Goal: Task Accomplishment & Management: Manage account settings

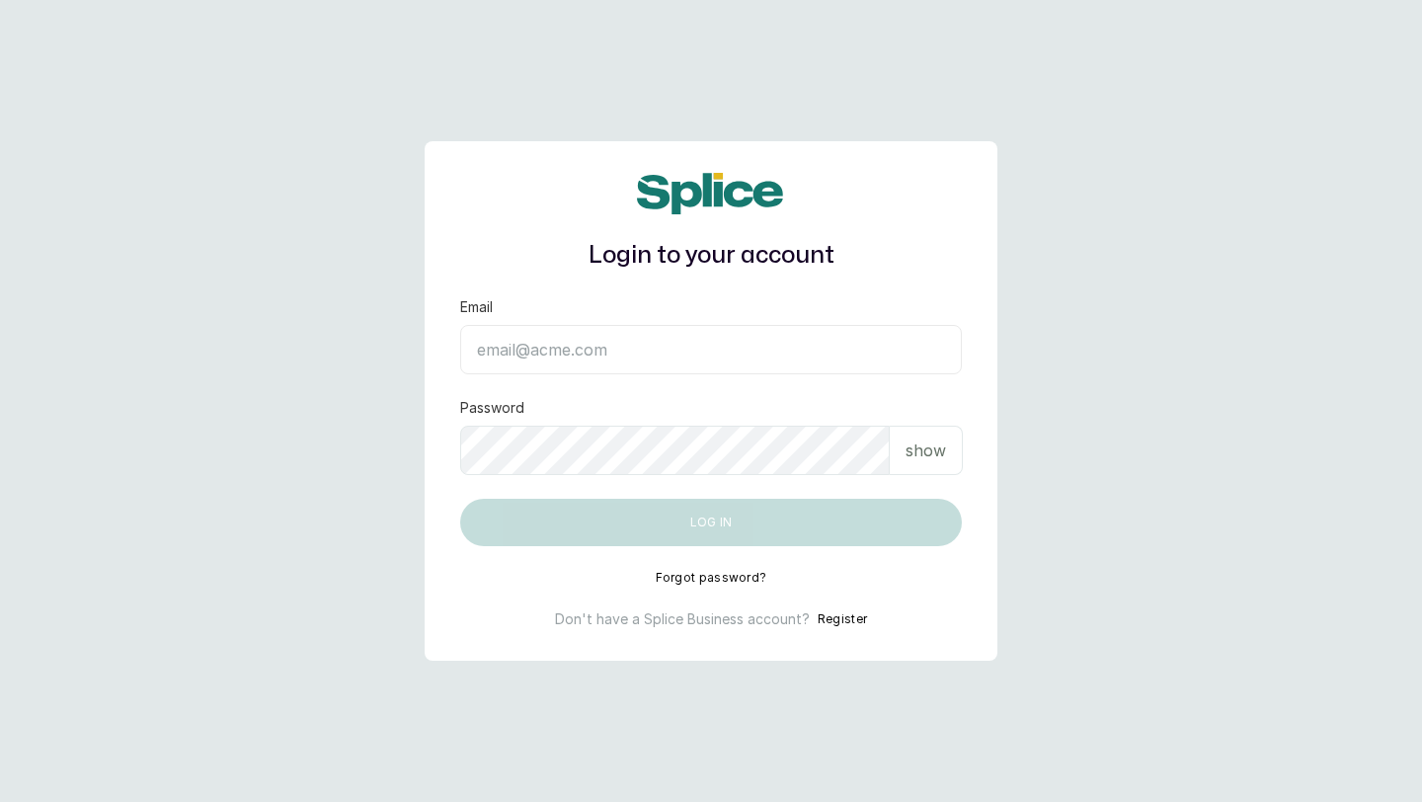
type input "layo@withsplice.com"
click at [673, 518] on button "Log in" at bounding box center [711, 522] width 502 height 47
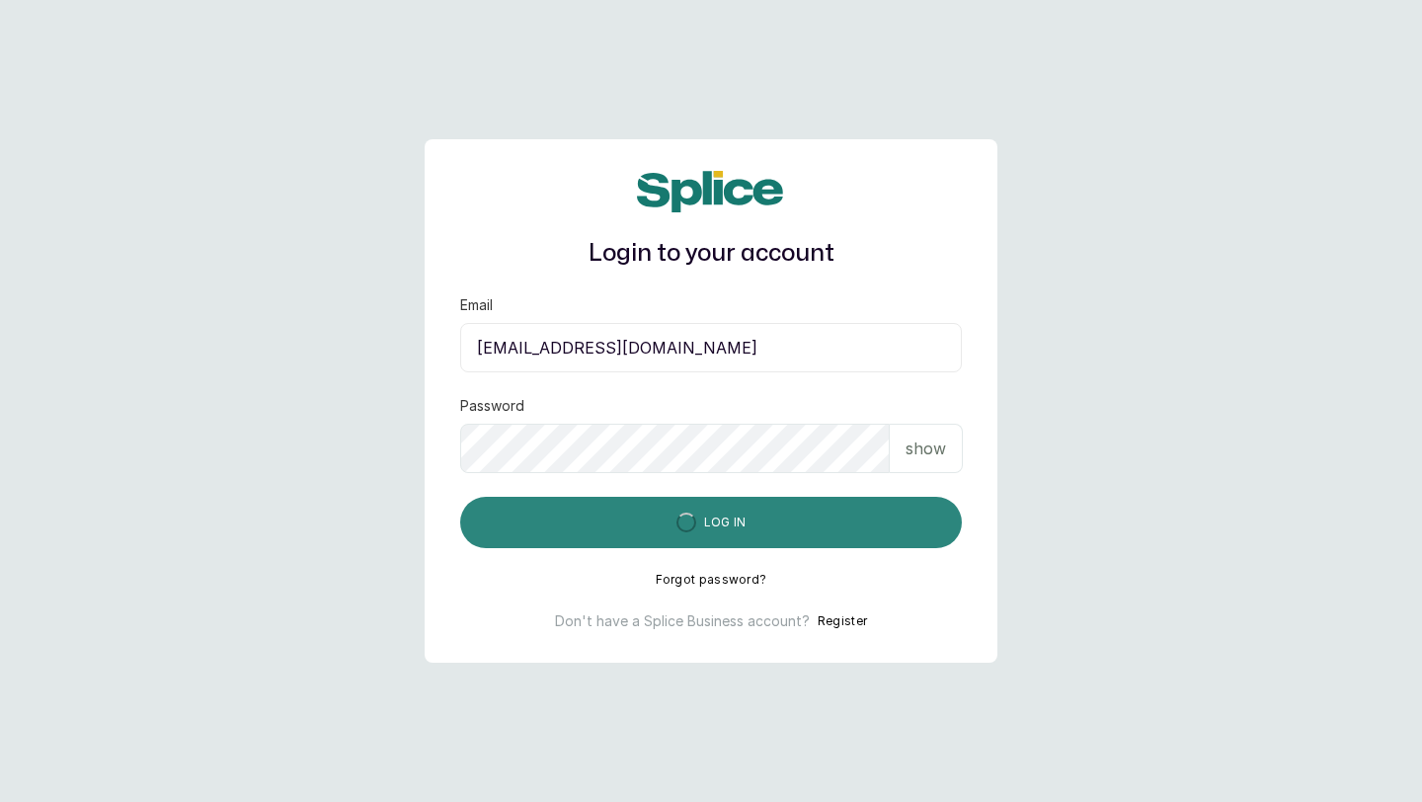
click at [673, 518] on button "Log in" at bounding box center [711, 522] width 502 height 51
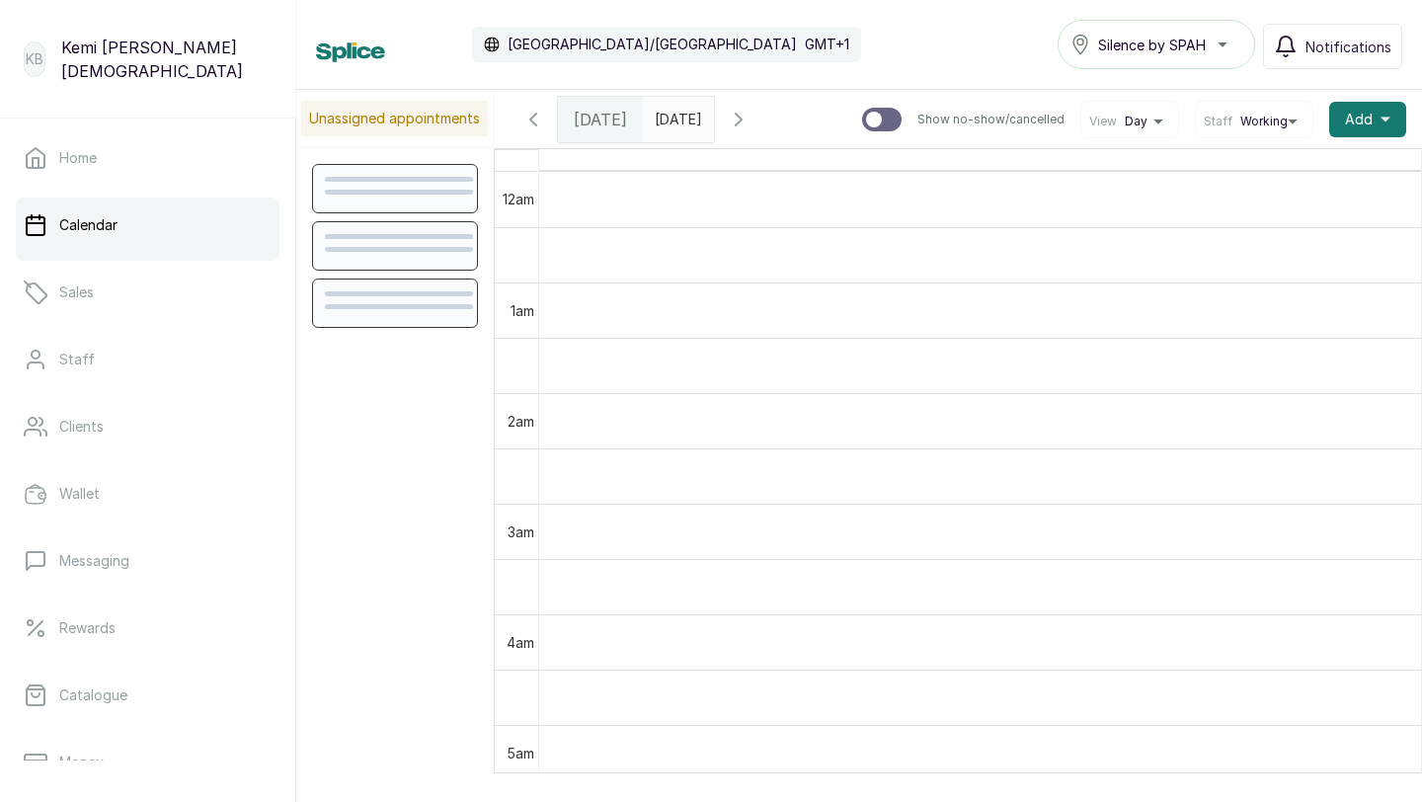
scroll to position [665, 0]
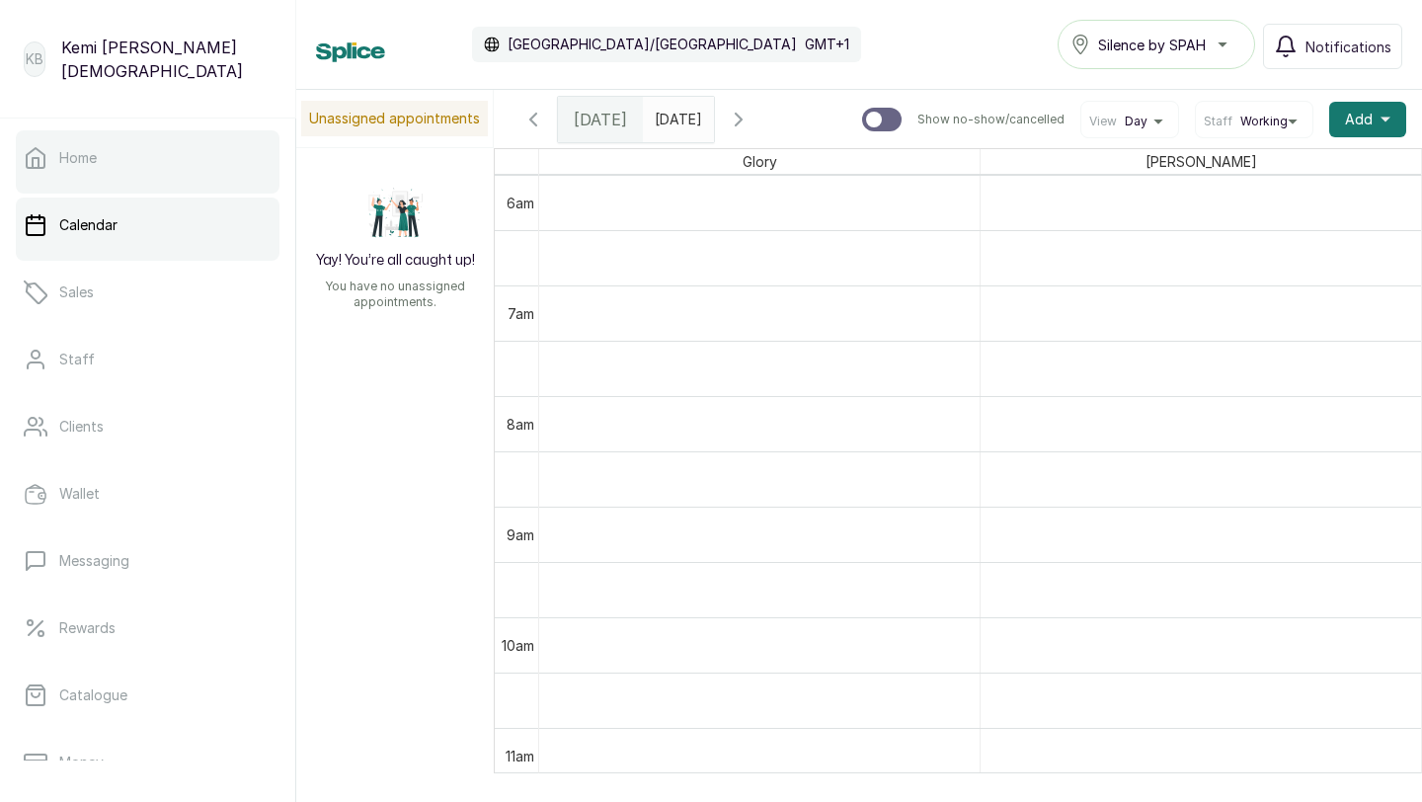
click at [181, 164] on link "Home" at bounding box center [148, 157] width 264 height 55
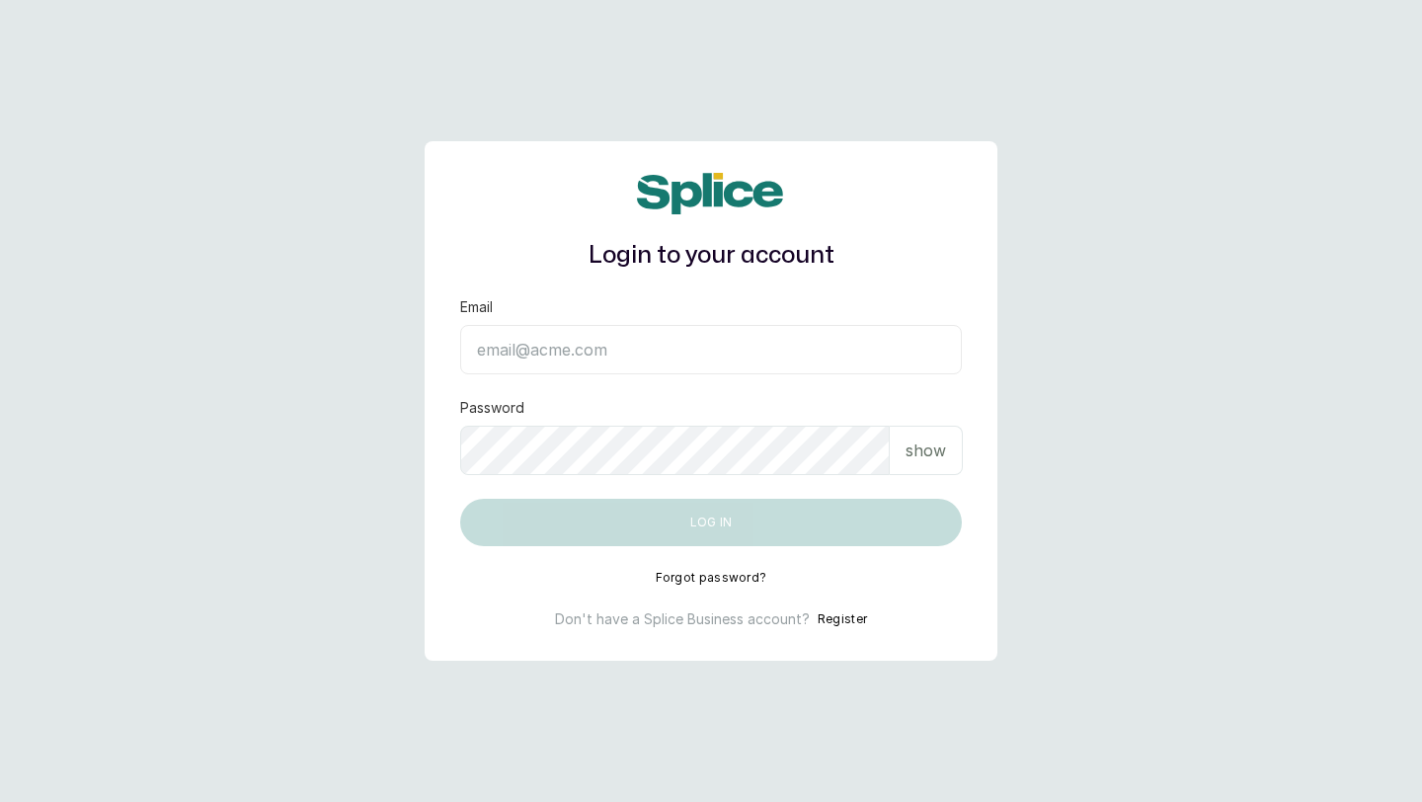
type input "[EMAIL_ADDRESS][DOMAIN_NAME]"
click at [600, 335] on input "layo@withsplice.com" at bounding box center [711, 349] width 502 height 49
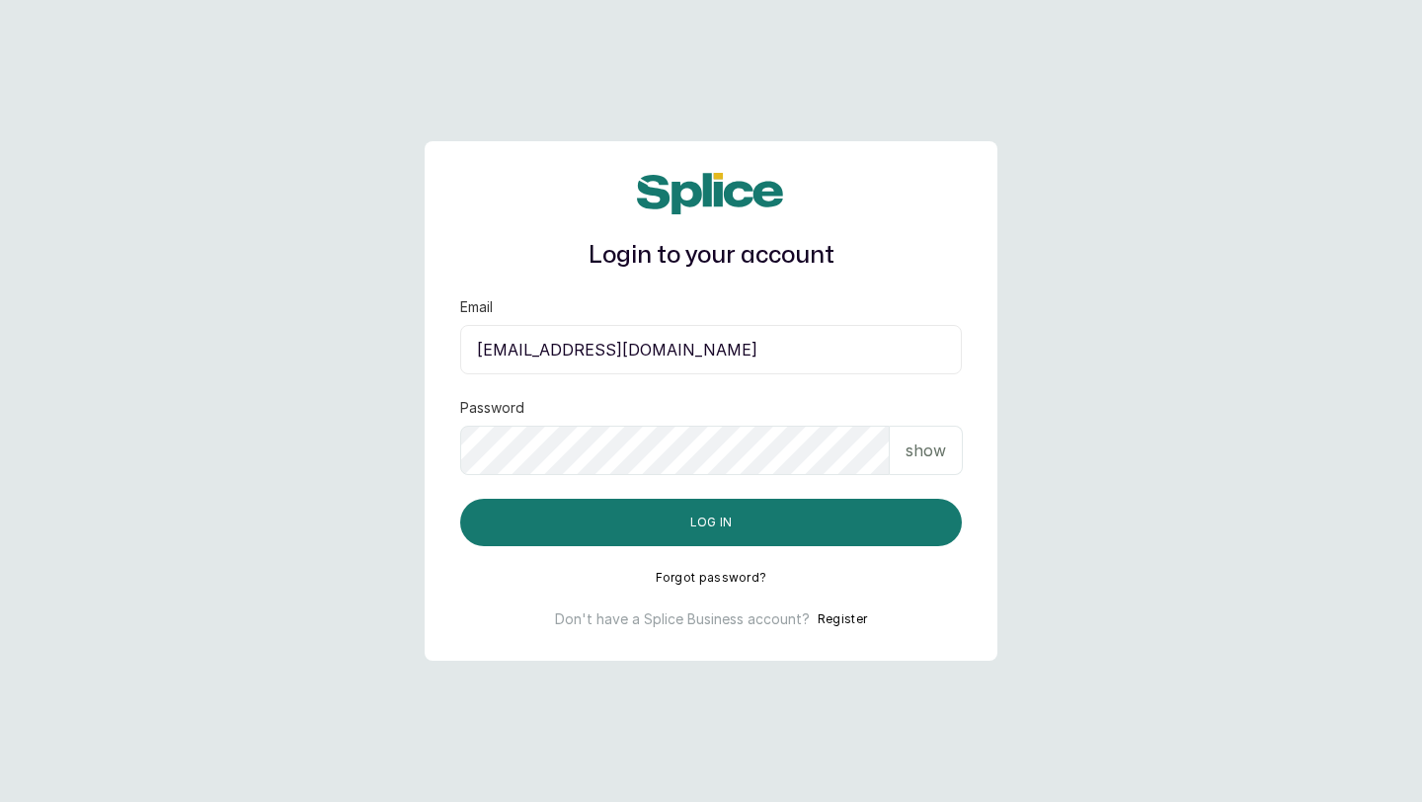
click at [928, 446] on p "show" at bounding box center [926, 450] width 40 height 24
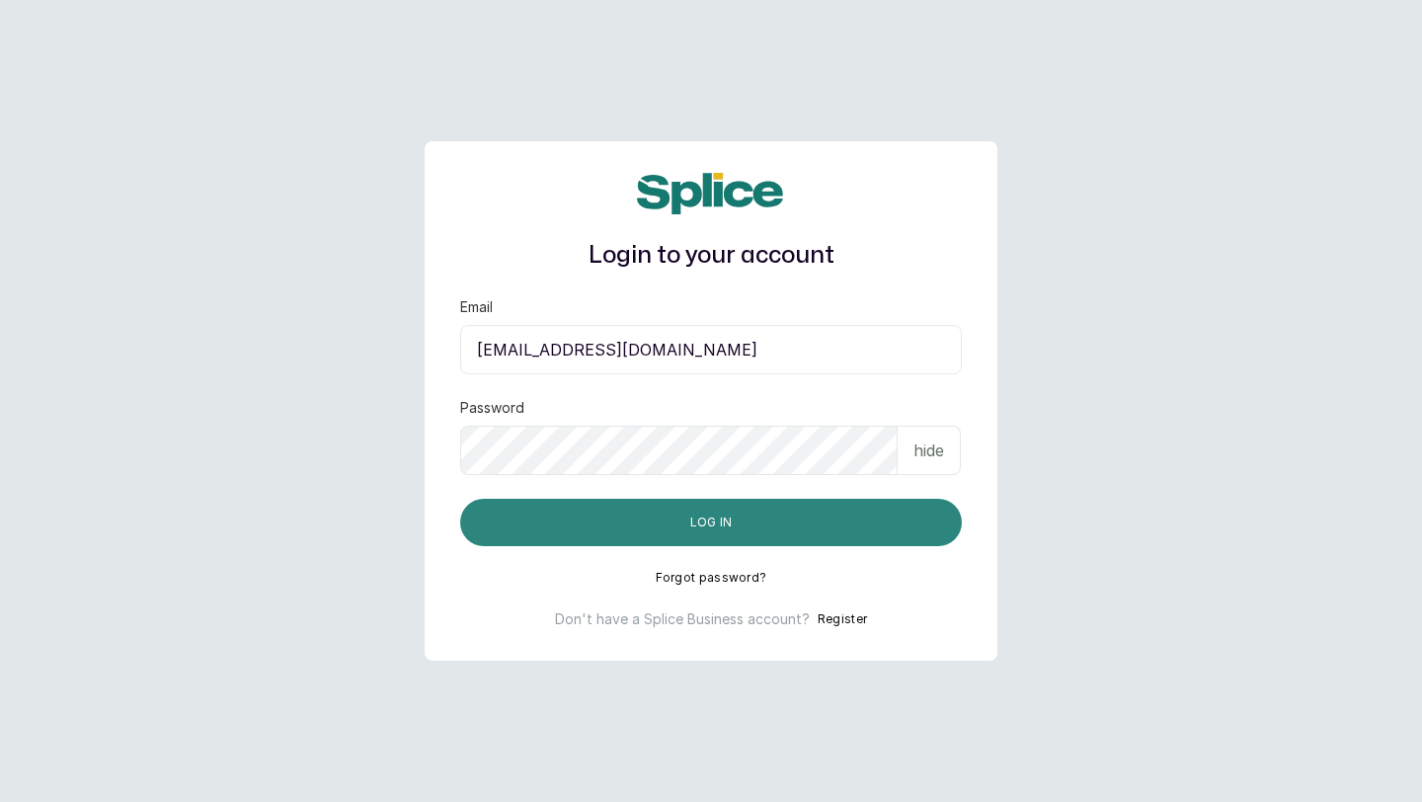
click at [862, 518] on button "Log in" at bounding box center [711, 522] width 502 height 47
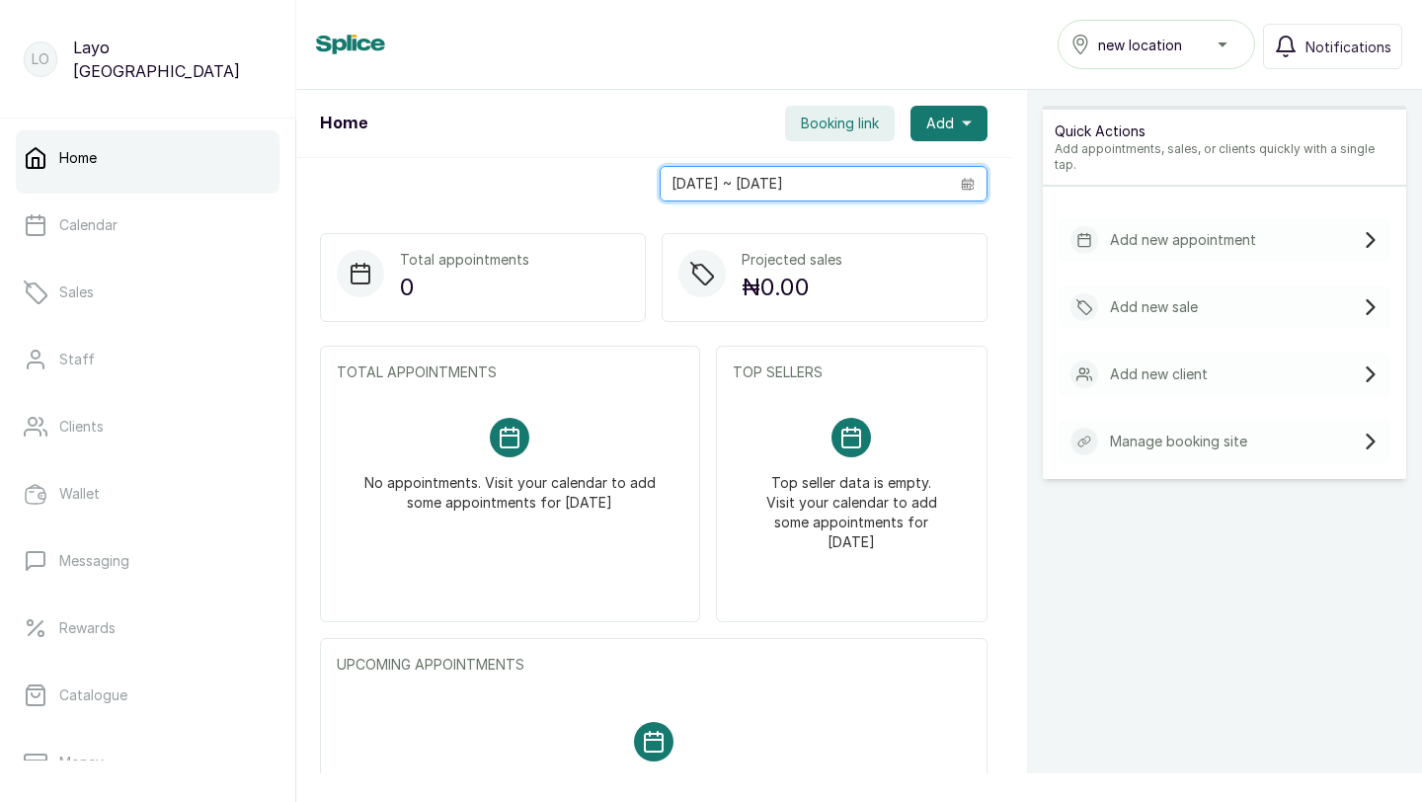
click at [856, 191] on input "02/10/2025 ~ 02/10/2025" at bounding box center [805, 184] width 288 height 34
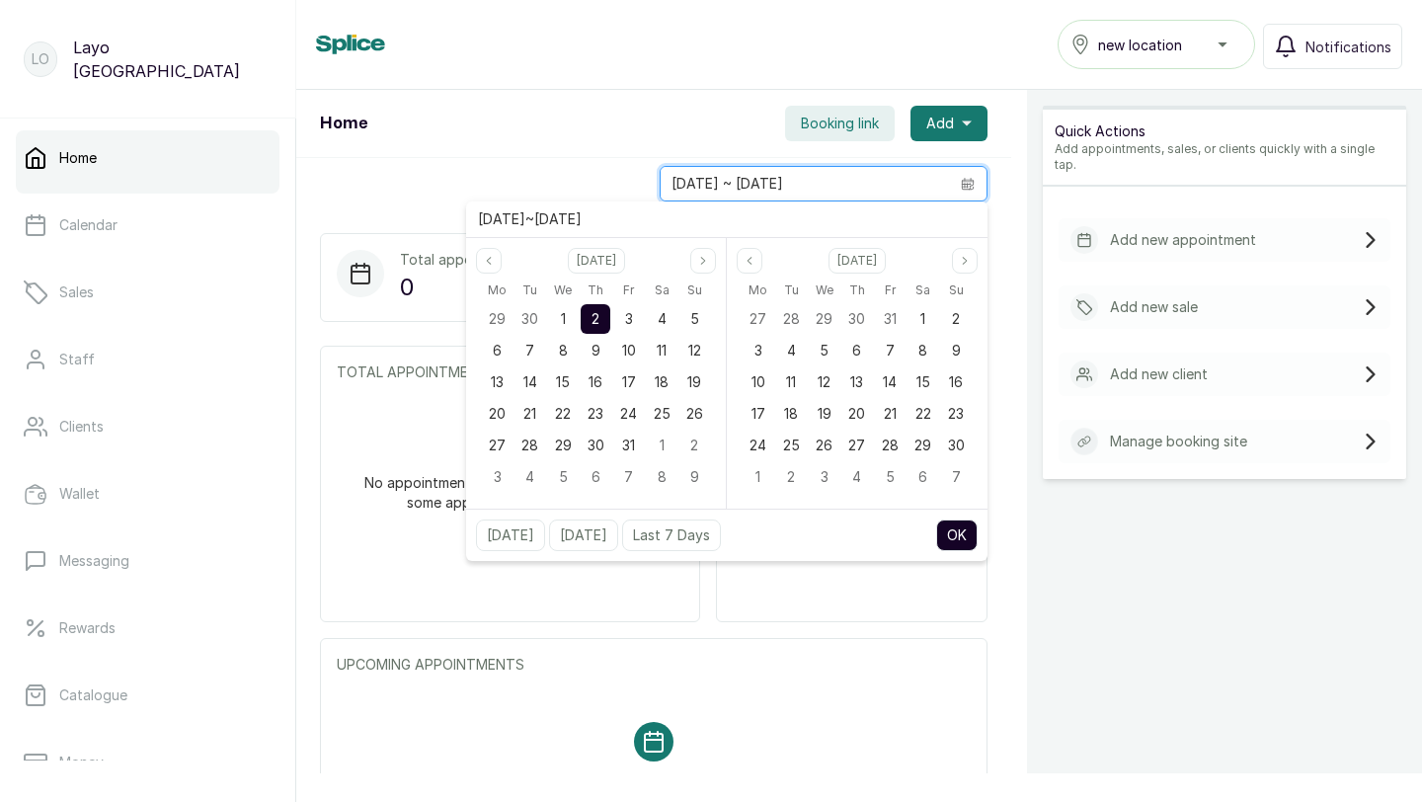
click at [607, 187] on div "[DATE] ~ [DATE]" at bounding box center [653, 183] width 715 height 51
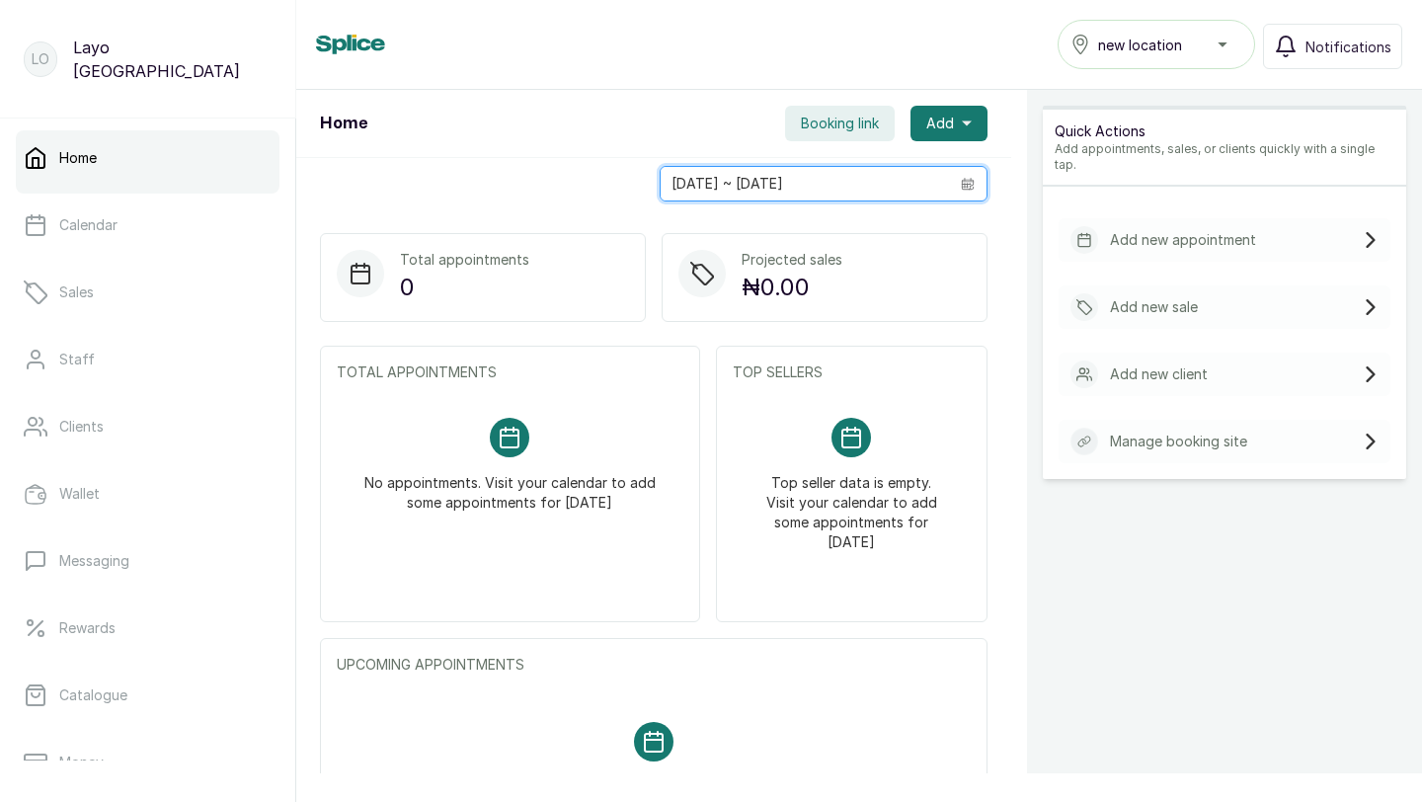
click at [826, 179] on input "[DATE] ~ [DATE]" at bounding box center [805, 184] width 288 height 34
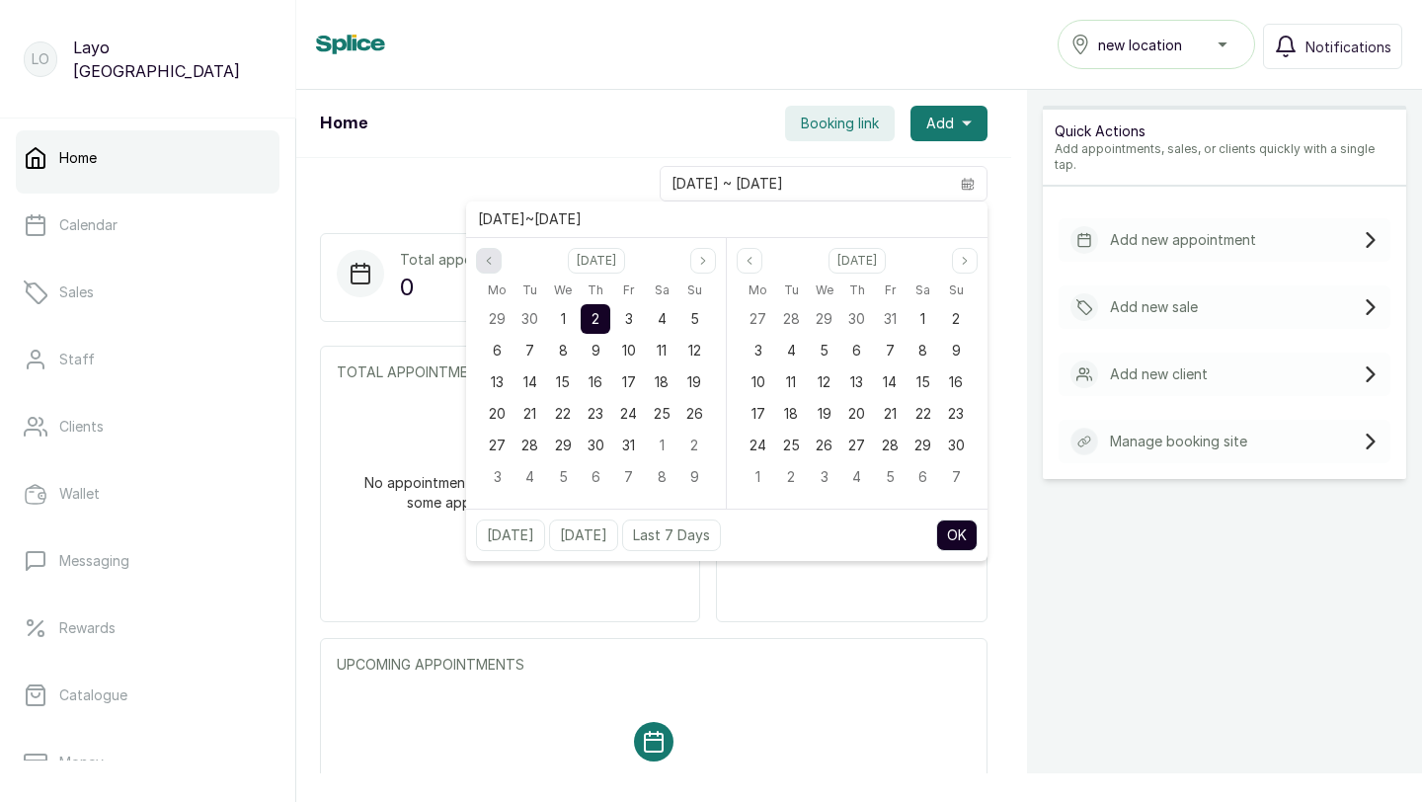
click at [490, 261] on icon "page previous" at bounding box center [489, 261] width 12 height 12
click at [499, 321] on span "1" at bounding box center [497, 318] width 5 height 17
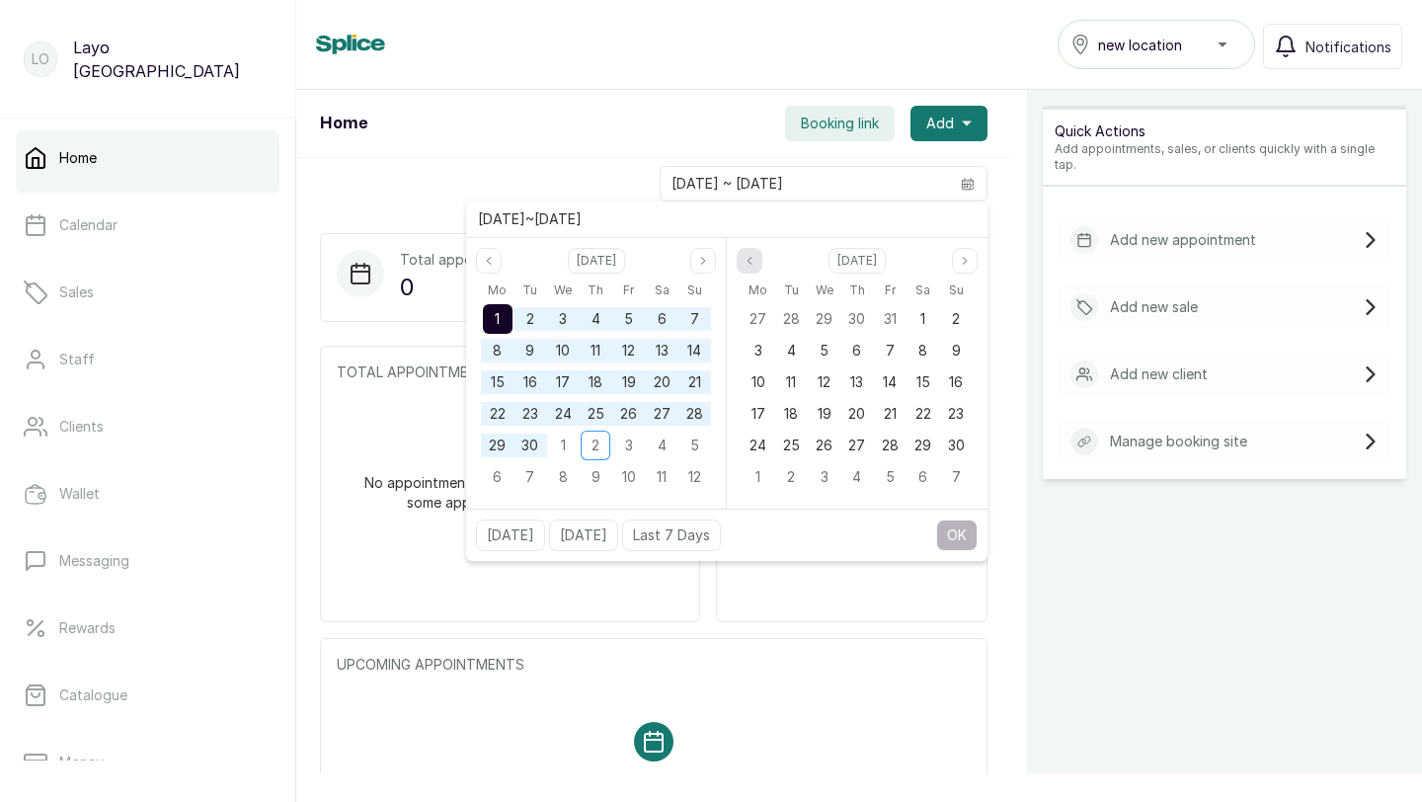
click at [742, 258] on button "Previous month" at bounding box center [750, 261] width 26 height 26
click at [824, 322] on span "1" at bounding box center [824, 318] width 5 height 17
click at [959, 528] on button "OK" at bounding box center [956, 535] width 41 height 32
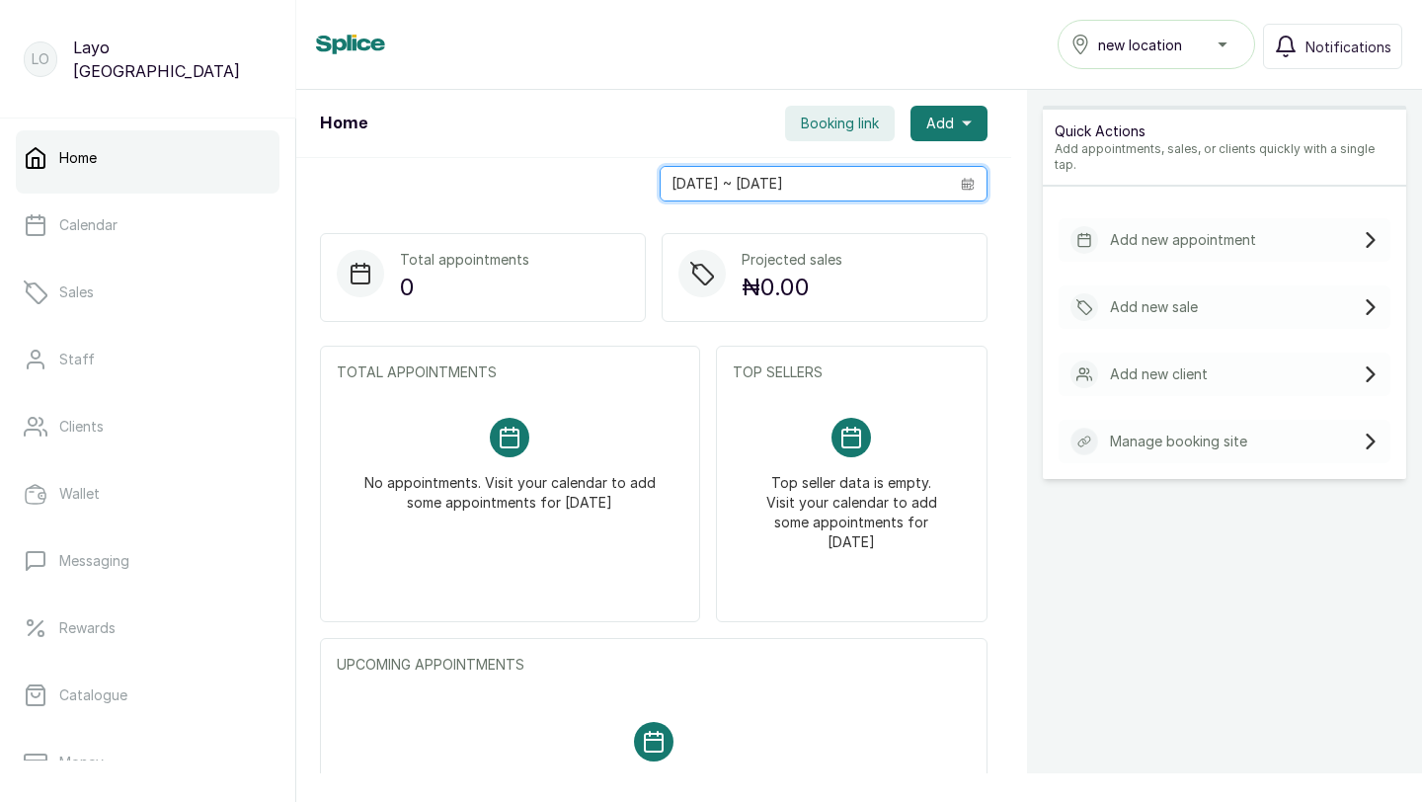
click at [797, 185] on input "[DATE] ~ [DATE]" at bounding box center [805, 184] width 288 height 34
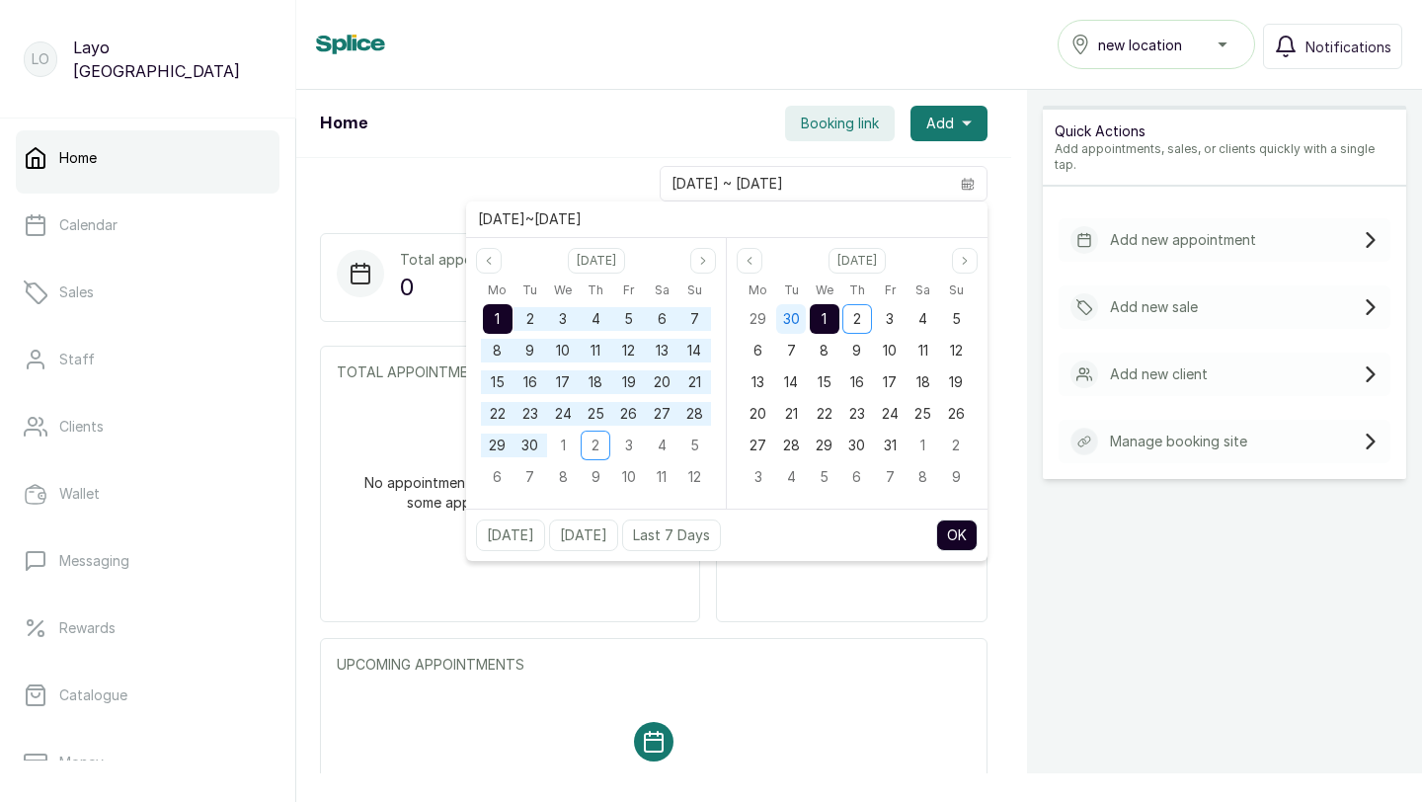
click at [799, 319] on span "30" at bounding box center [791, 318] width 17 height 17
click at [493, 314] on div "1" at bounding box center [498, 319] width 30 height 30
click at [822, 310] on span "1" at bounding box center [824, 318] width 5 height 17
click at [498, 319] on span "1" at bounding box center [497, 318] width 5 height 17
click at [738, 258] on button "Previous month" at bounding box center [750, 261] width 26 height 26
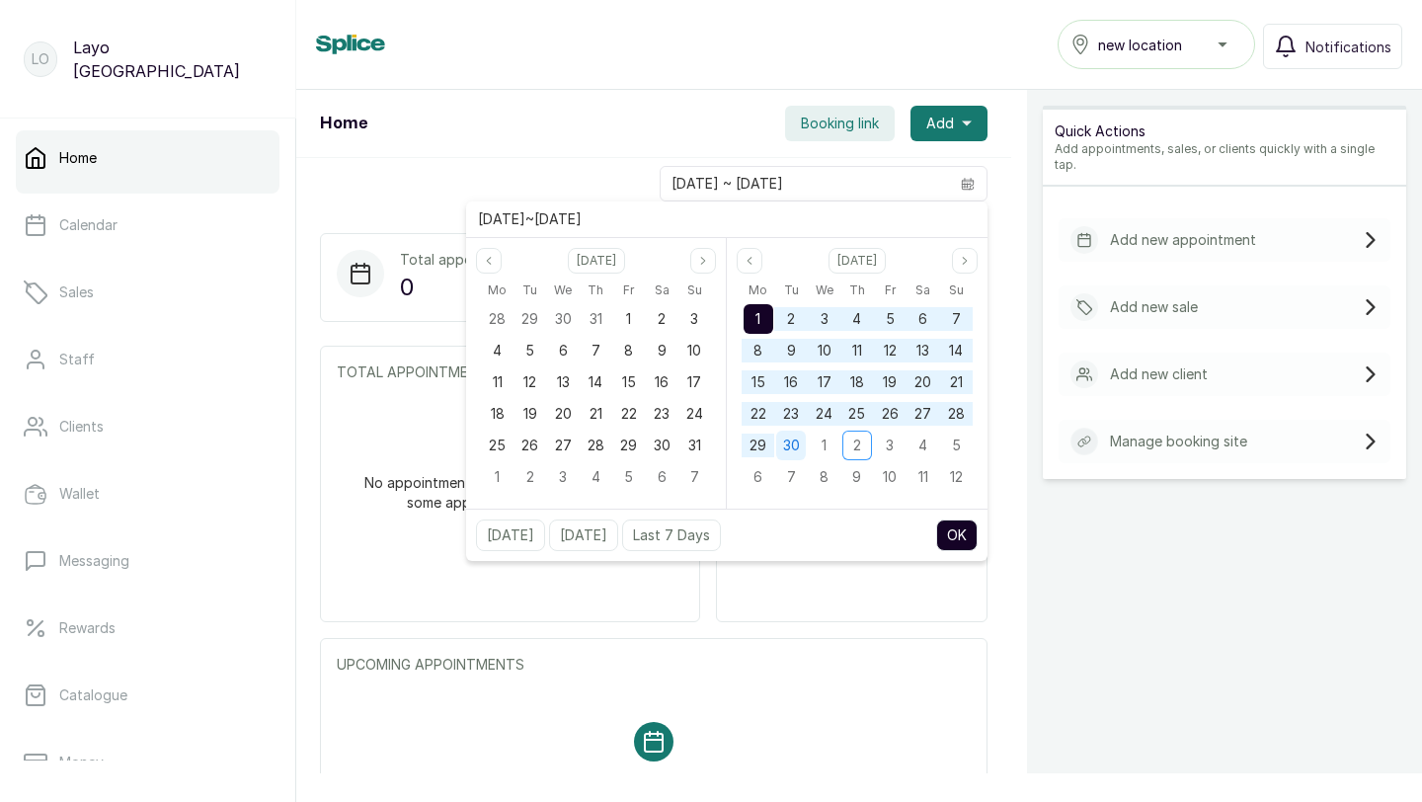
click at [802, 442] on div "30" at bounding box center [791, 446] width 30 height 30
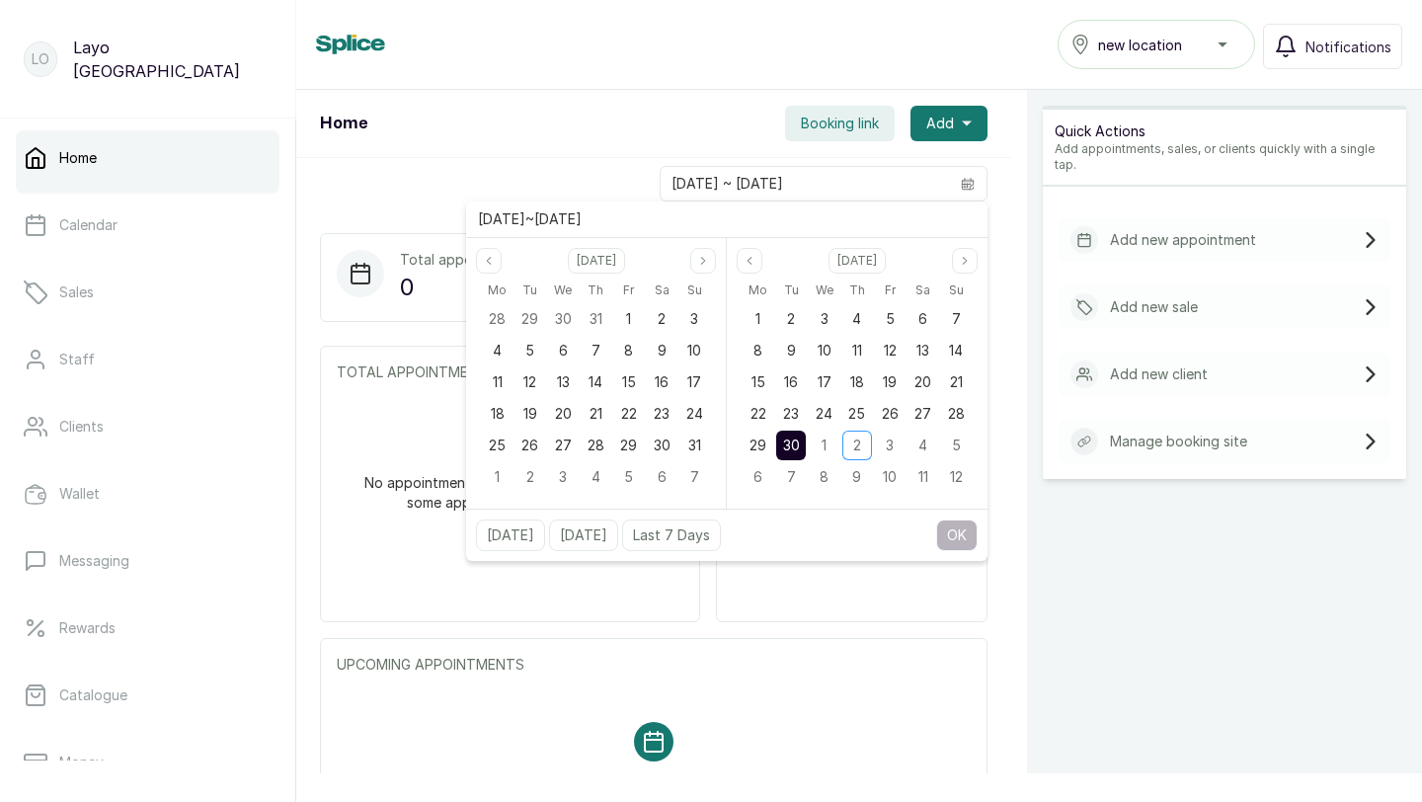
click at [944, 512] on div "Today Yesterday Last 7 Days OK" at bounding box center [726, 535] width 521 height 52
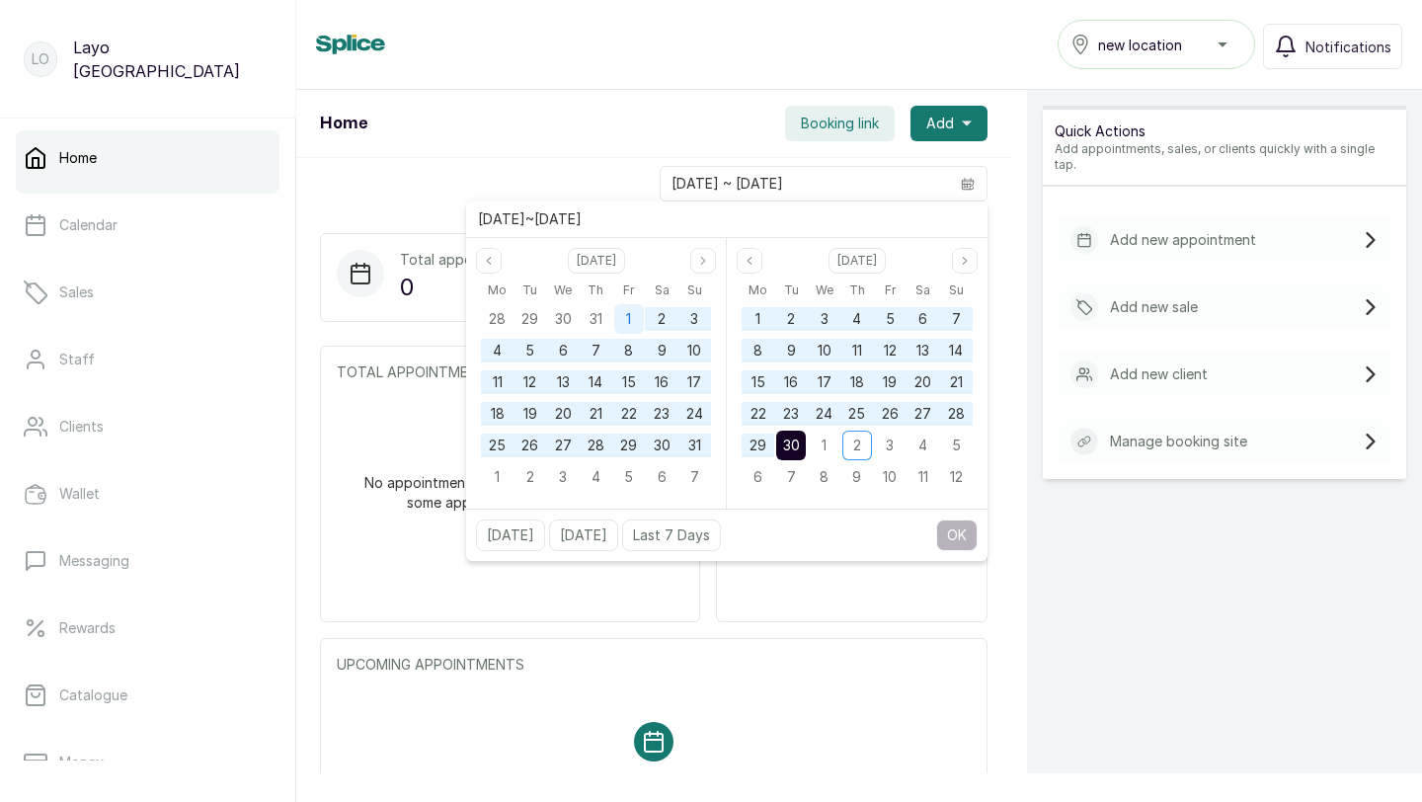
click at [626, 315] on span "1" at bounding box center [628, 318] width 5 height 17
click at [954, 529] on button "OK" at bounding box center [956, 535] width 41 height 32
type input "01/08/2025 ~ 30/09/2025"
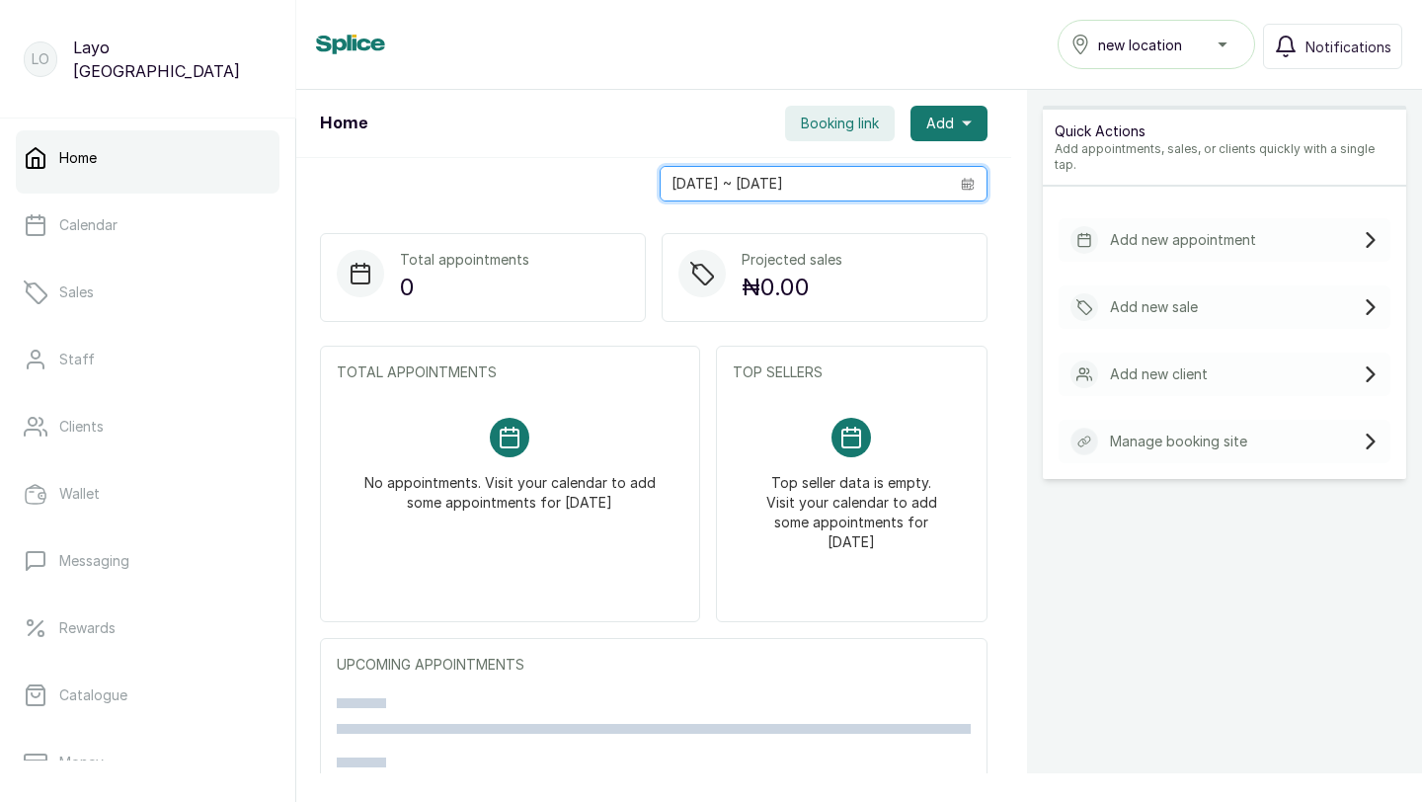
click at [866, 182] on input "[DATE] ~ [DATE]" at bounding box center [805, 184] width 288 height 34
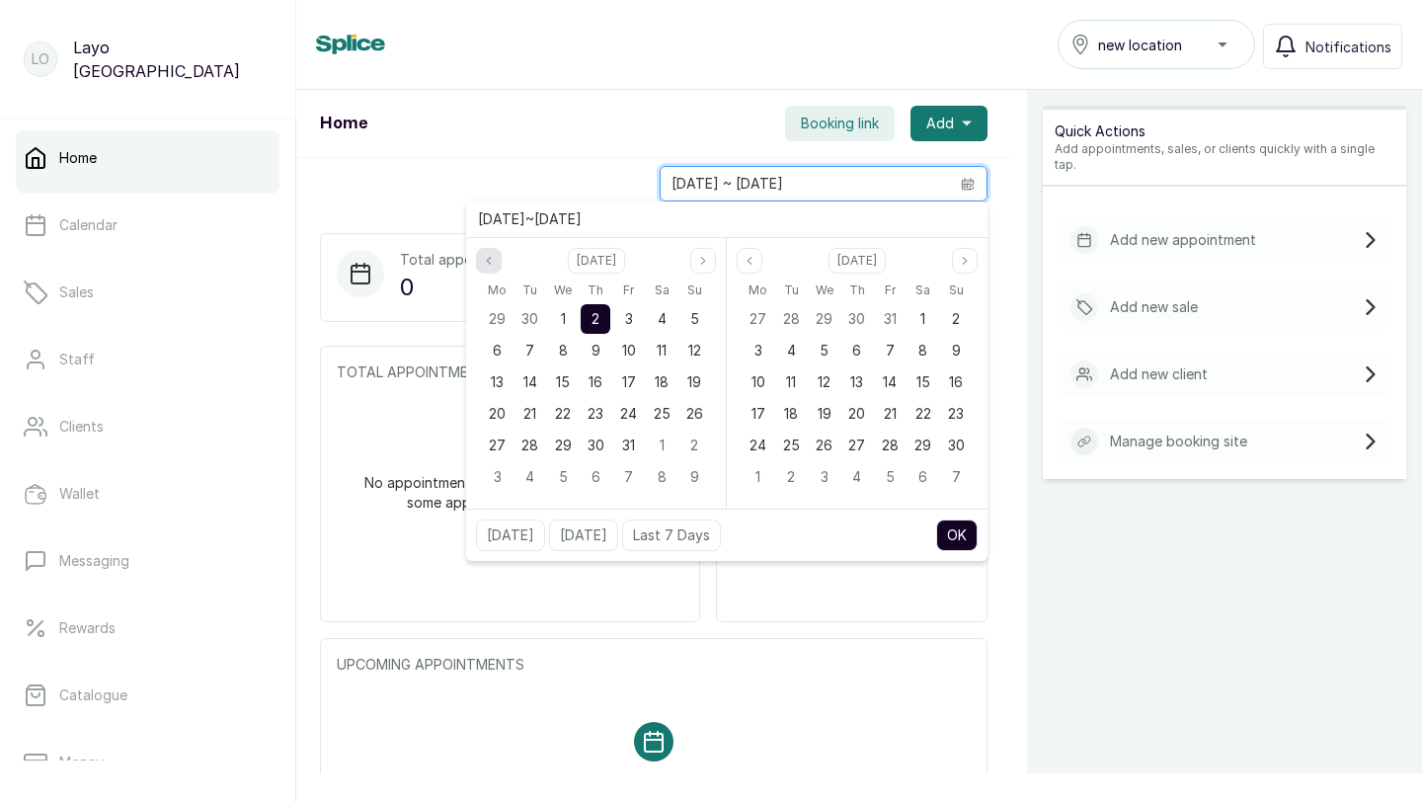
click at [488, 262] on icon "page previous" at bounding box center [489, 260] width 4 height 7
click at [492, 324] on div "1" at bounding box center [498, 319] width 30 height 30
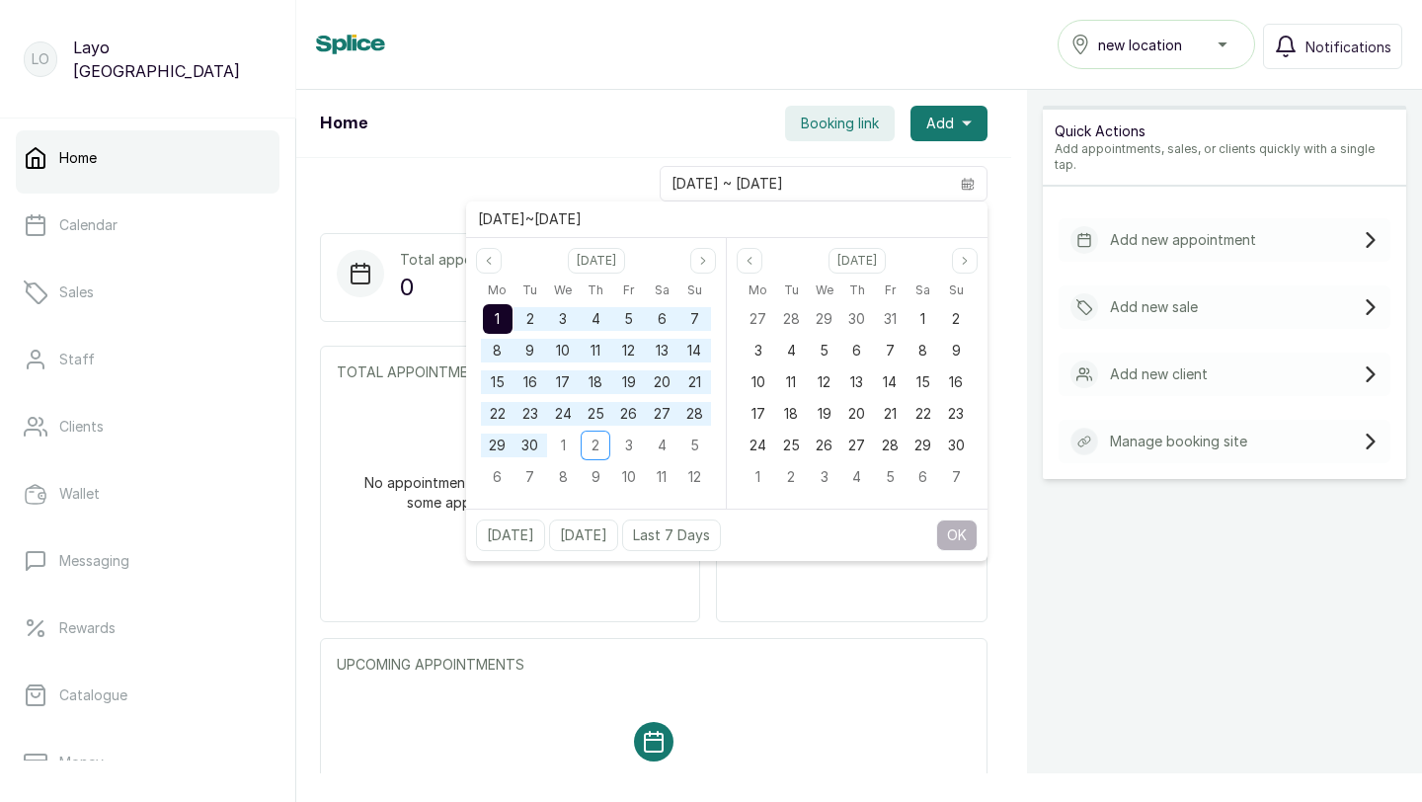
click at [727, 259] on div "[DATE]" at bounding box center [857, 261] width 261 height 26
click at [751, 262] on icon "page previous" at bounding box center [750, 261] width 12 height 12
click at [831, 320] on div "1" at bounding box center [825, 319] width 30 height 30
click at [959, 541] on button "OK" at bounding box center [956, 535] width 41 height 32
type input "[DATE] ~ [DATE]"
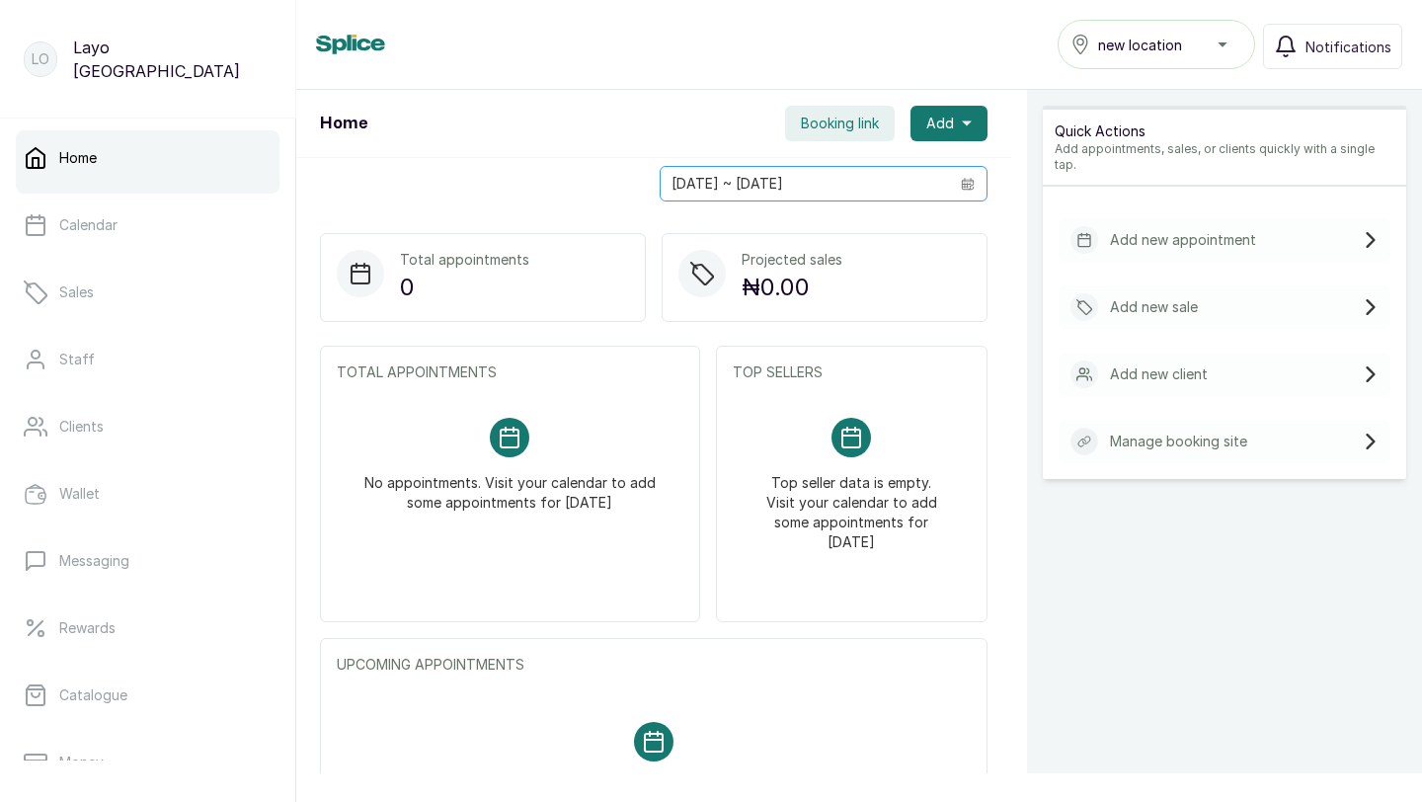
click at [954, 176] on span at bounding box center [968, 184] width 38 height 34
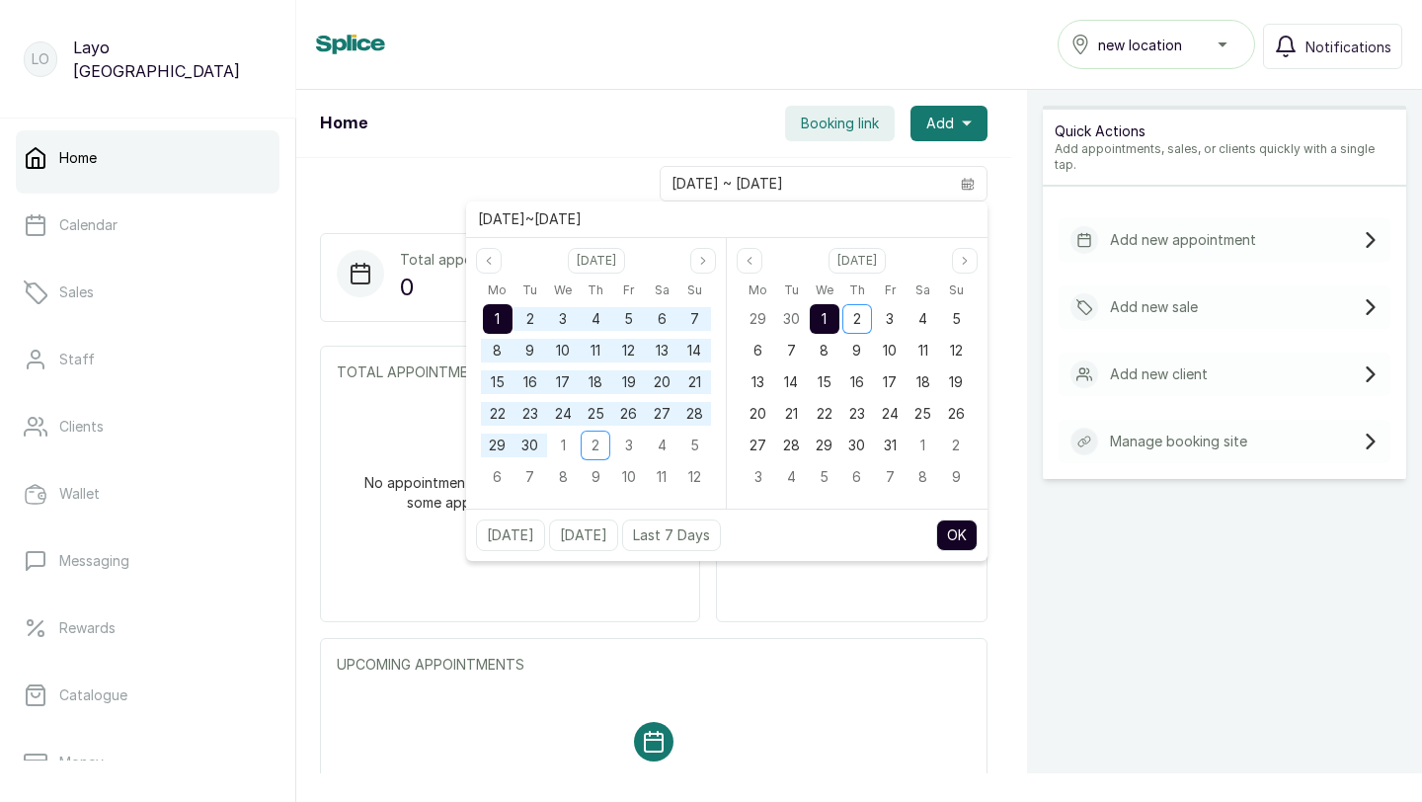
click at [771, 647] on div "UPCOMING APPOINTMENTS No appointments. Visit your calendar to add some appointm…" at bounding box center [654, 776] width 668 height 276
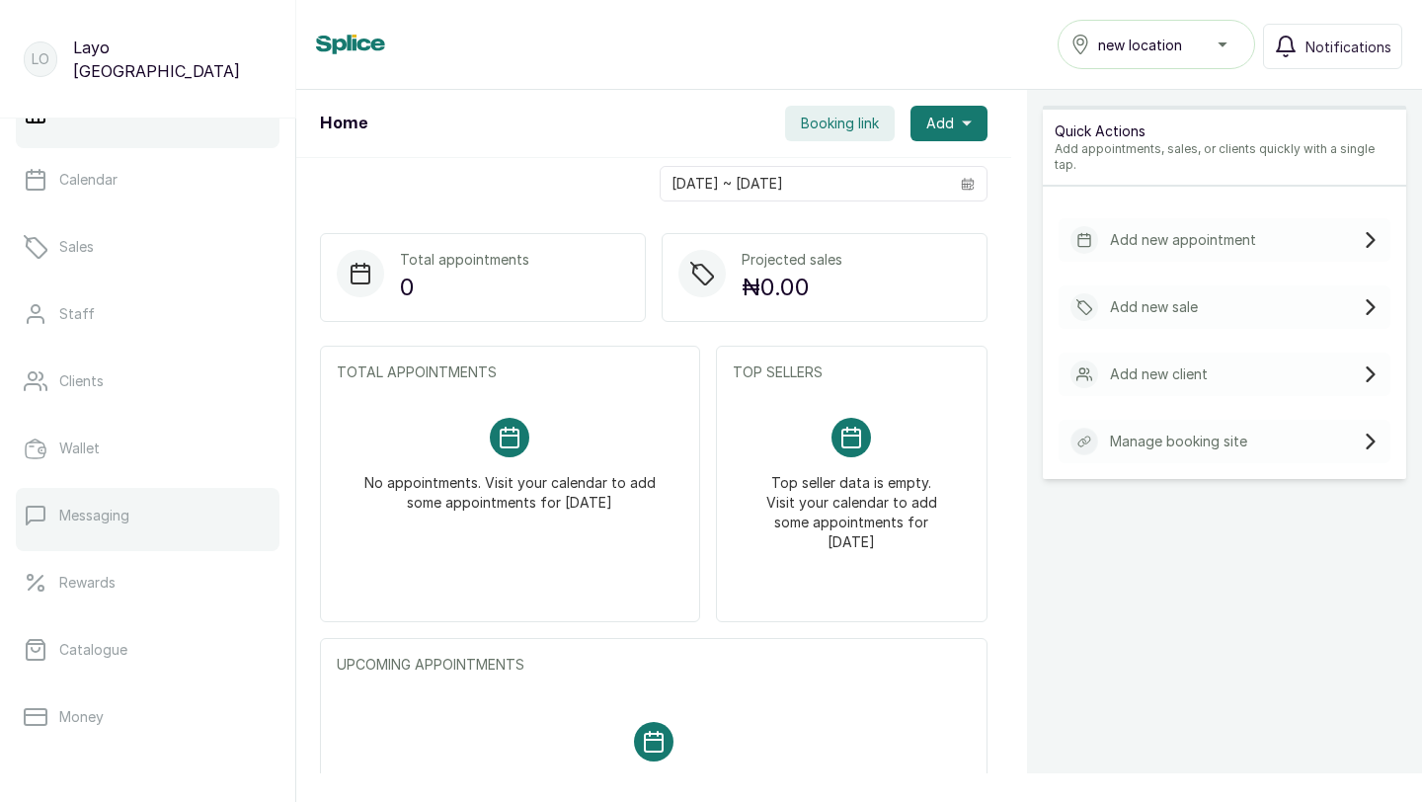
scroll to position [39, 0]
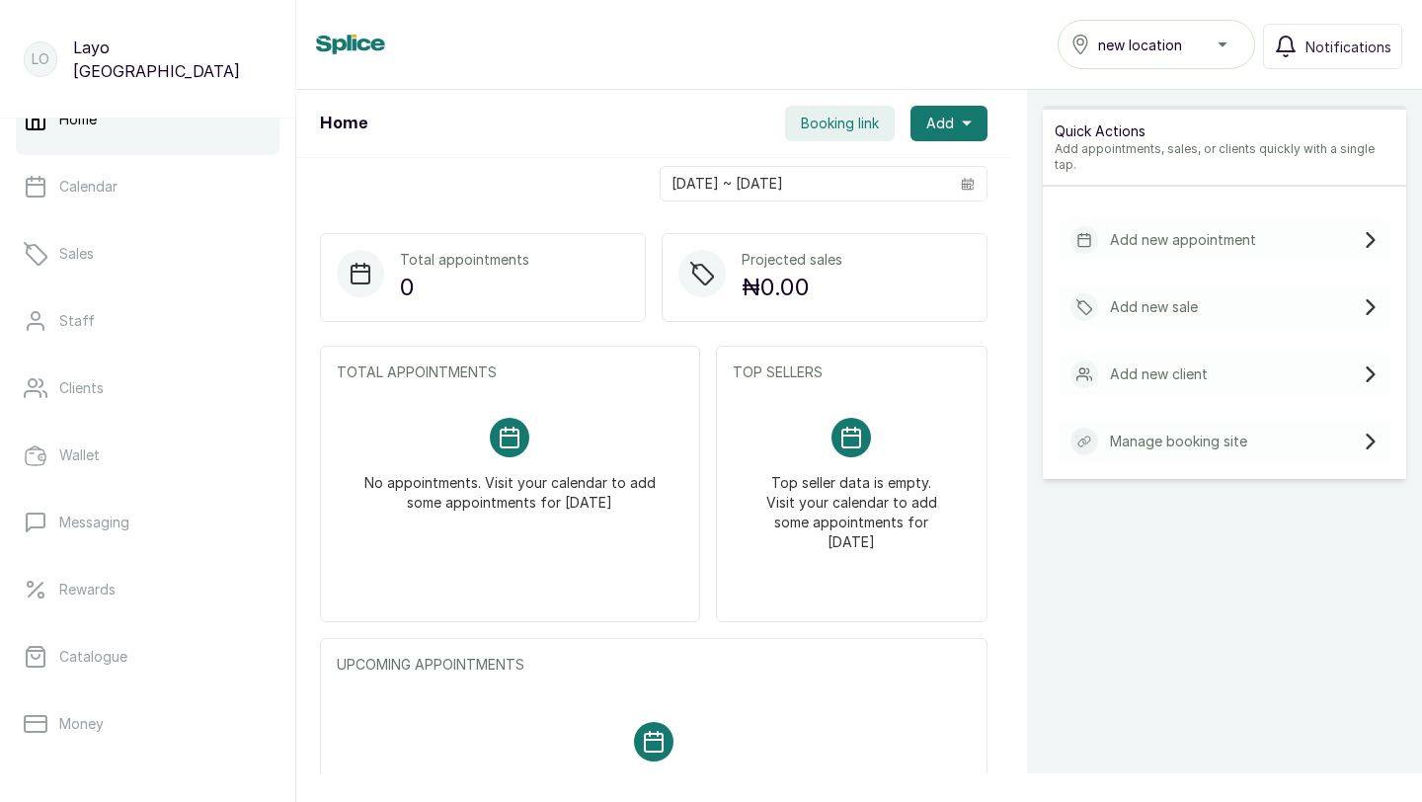
click at [1212, 40] on div "new location" at bounding box center [1156, 45] width 172 height 24
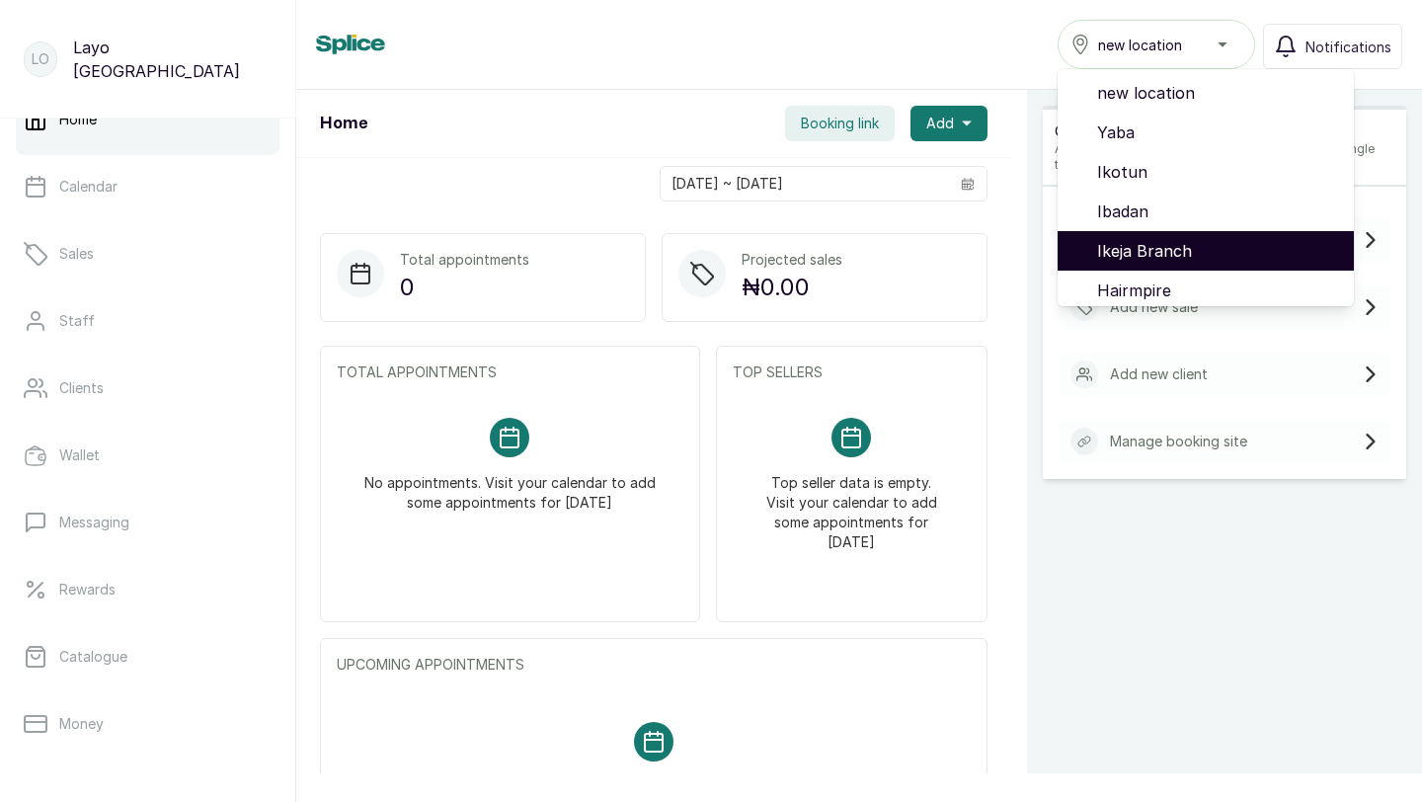
scroll to position [166, 0]
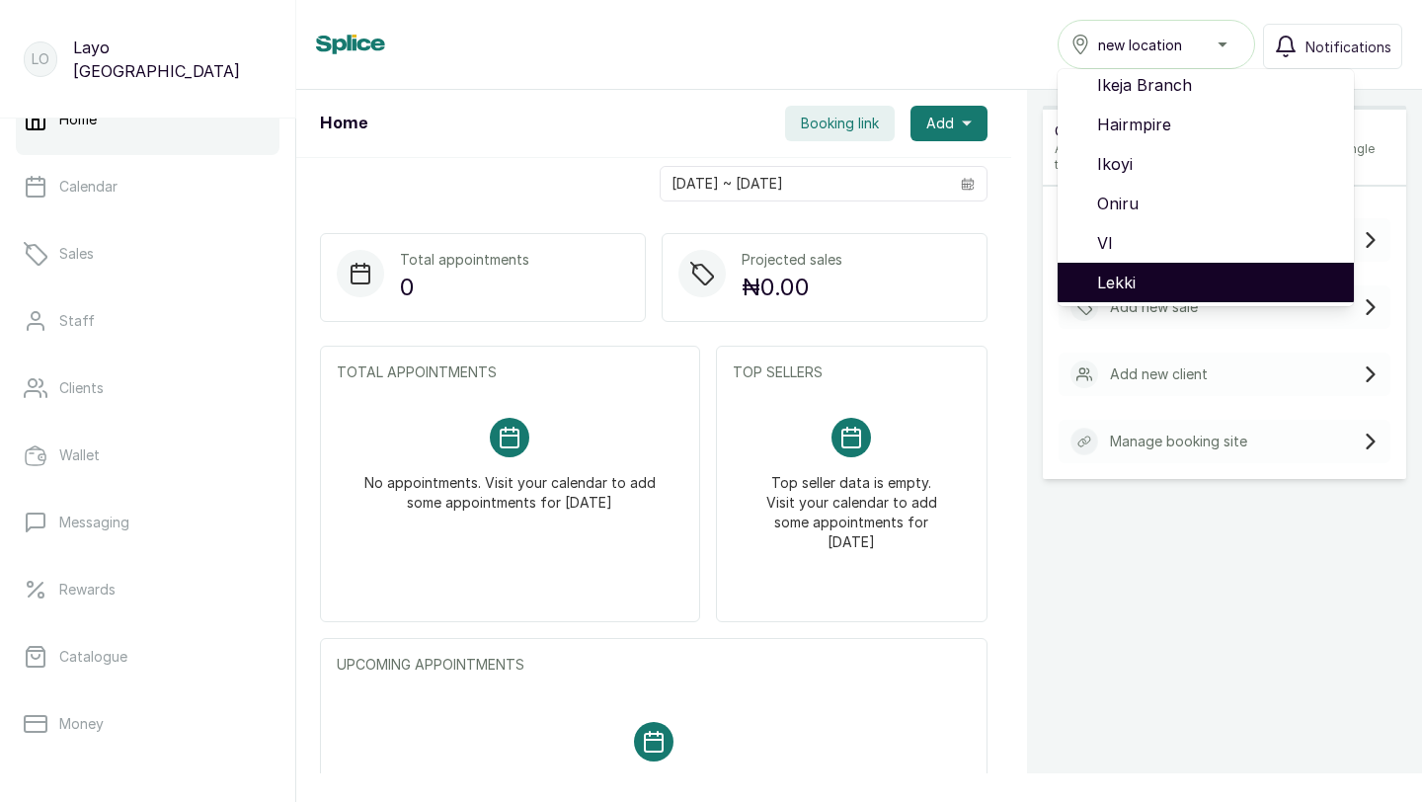
click at [1151, 269] on li "Lekki" at bounding box center [1206, 282] width 296 height 39
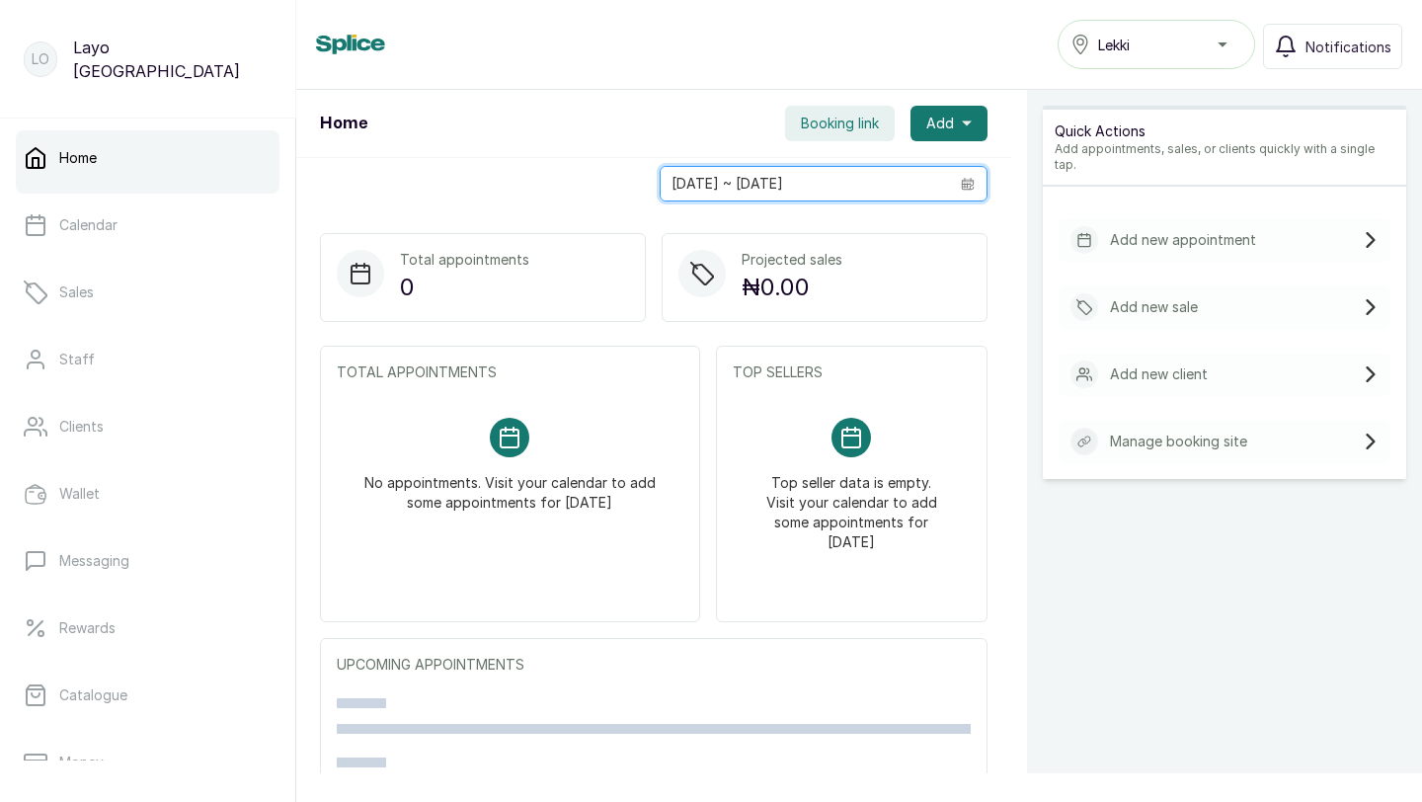
click at [755, 182] on input "[DATE] ~ [DATE]" at bounding box center [805, 184] width 288 height 34
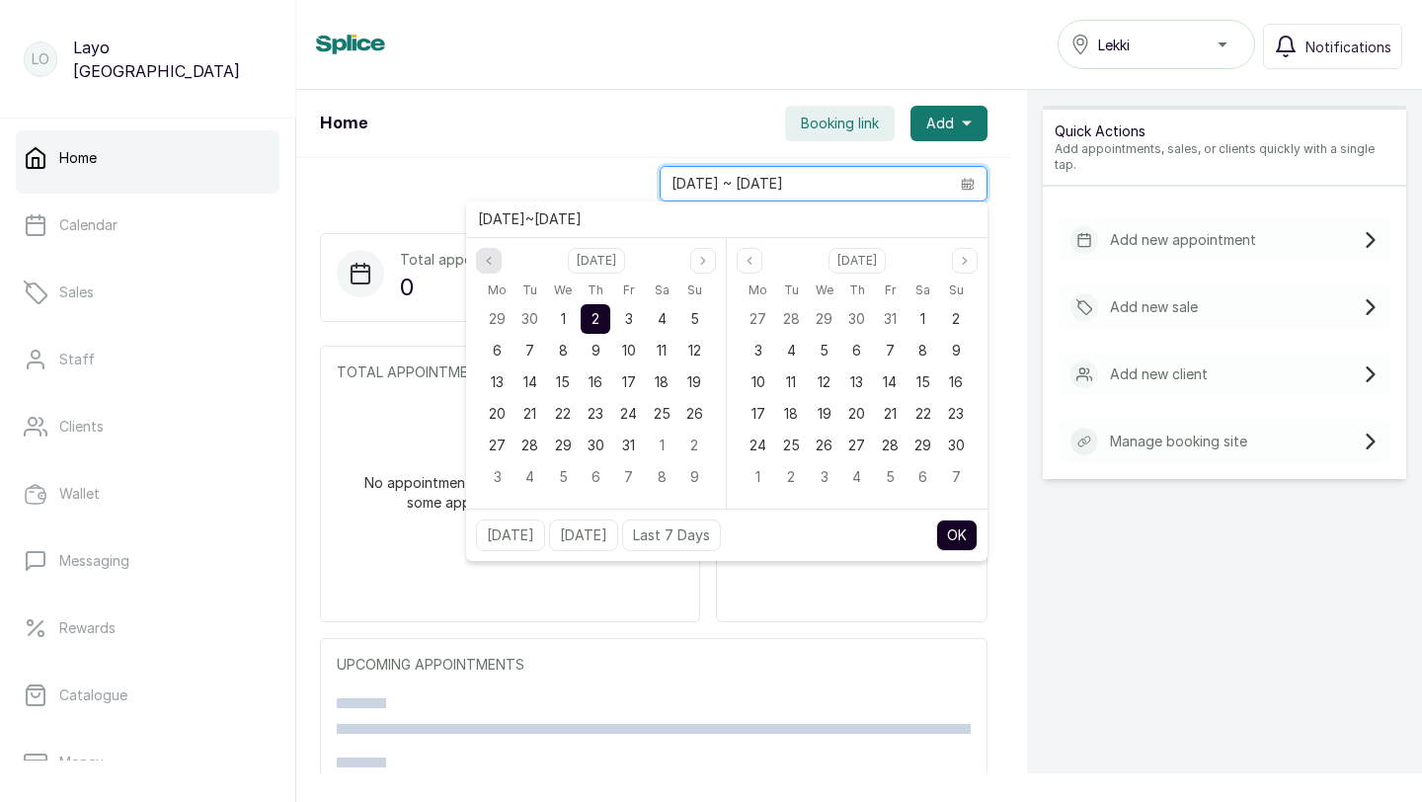
click at [488, 259] on icon "page previous" at bounding box center [489, 260] width 4 height 7
click at [498, 317] on span "1" at bounding box center [497, 318] width 5 height 17
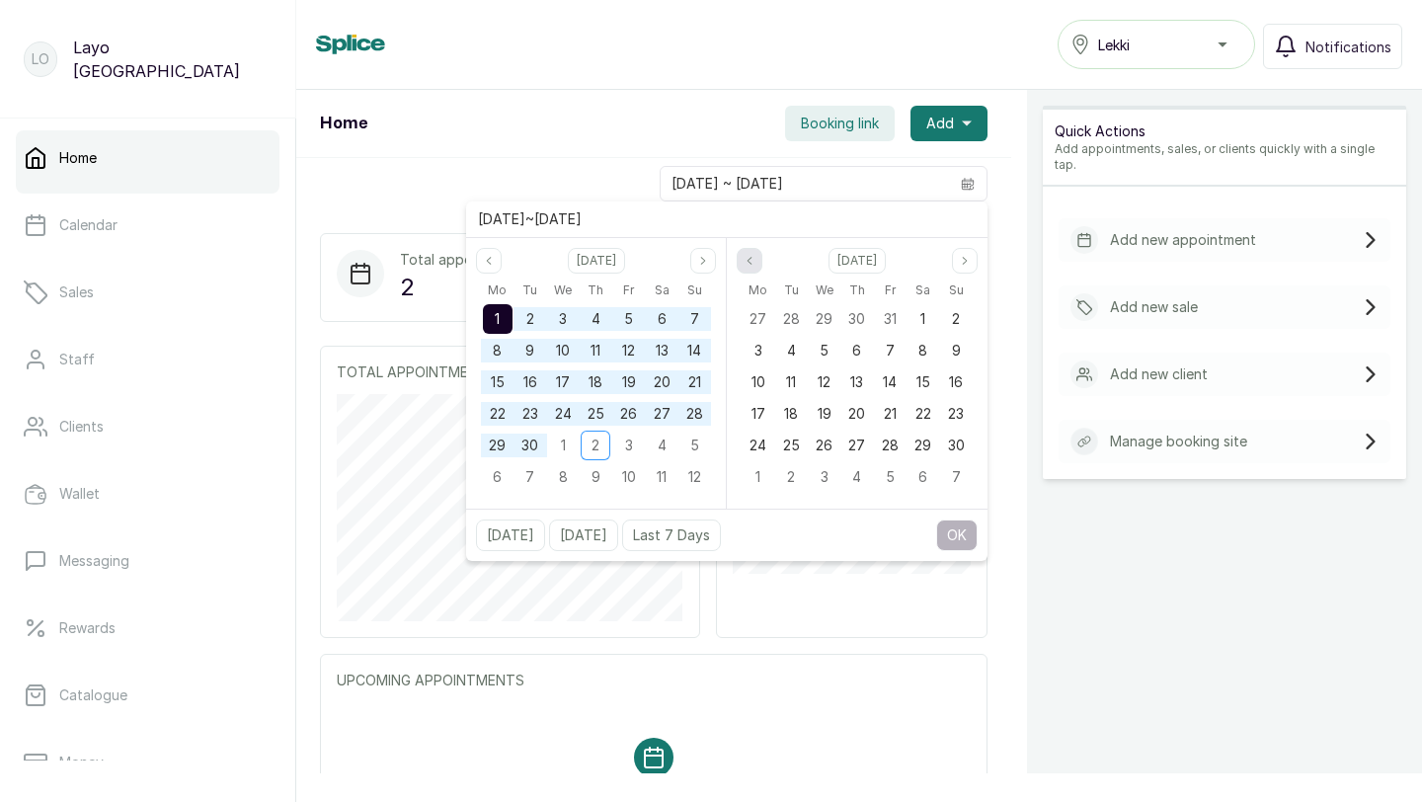
click at [753, 267] on button "Previous month" at bounding box center [750, 261] width 26 height 26
click at [829, 318] on div "1" at bounding box center [825, 319] width 30 height 30
click at [950, 527] on button "OK" at bounding box center [956, 535] width 41 height 32
type input "[DATE] ~ [DATE]"
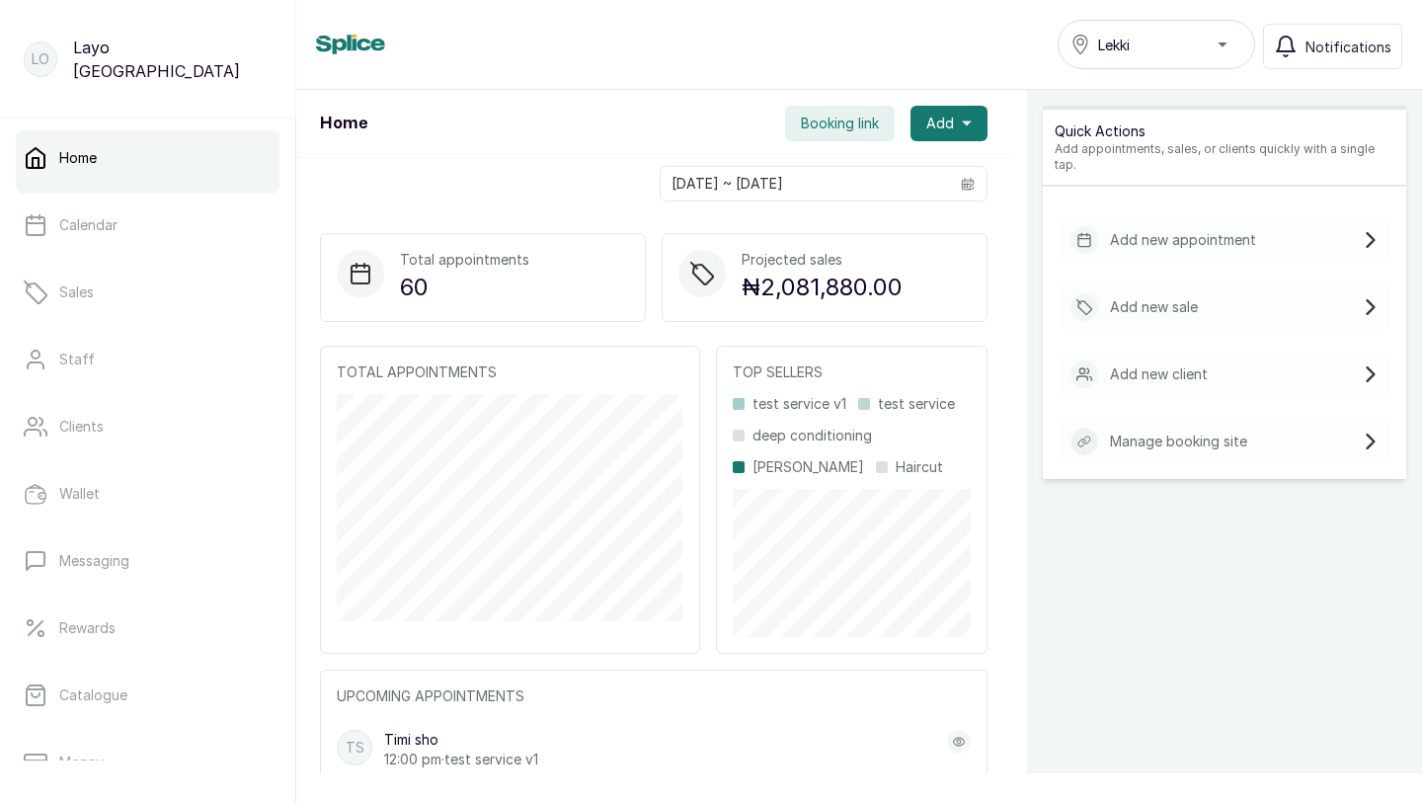
click at [1176, 44] on div "Lekki" at bounding box center [1156, 45] width 172 height 24
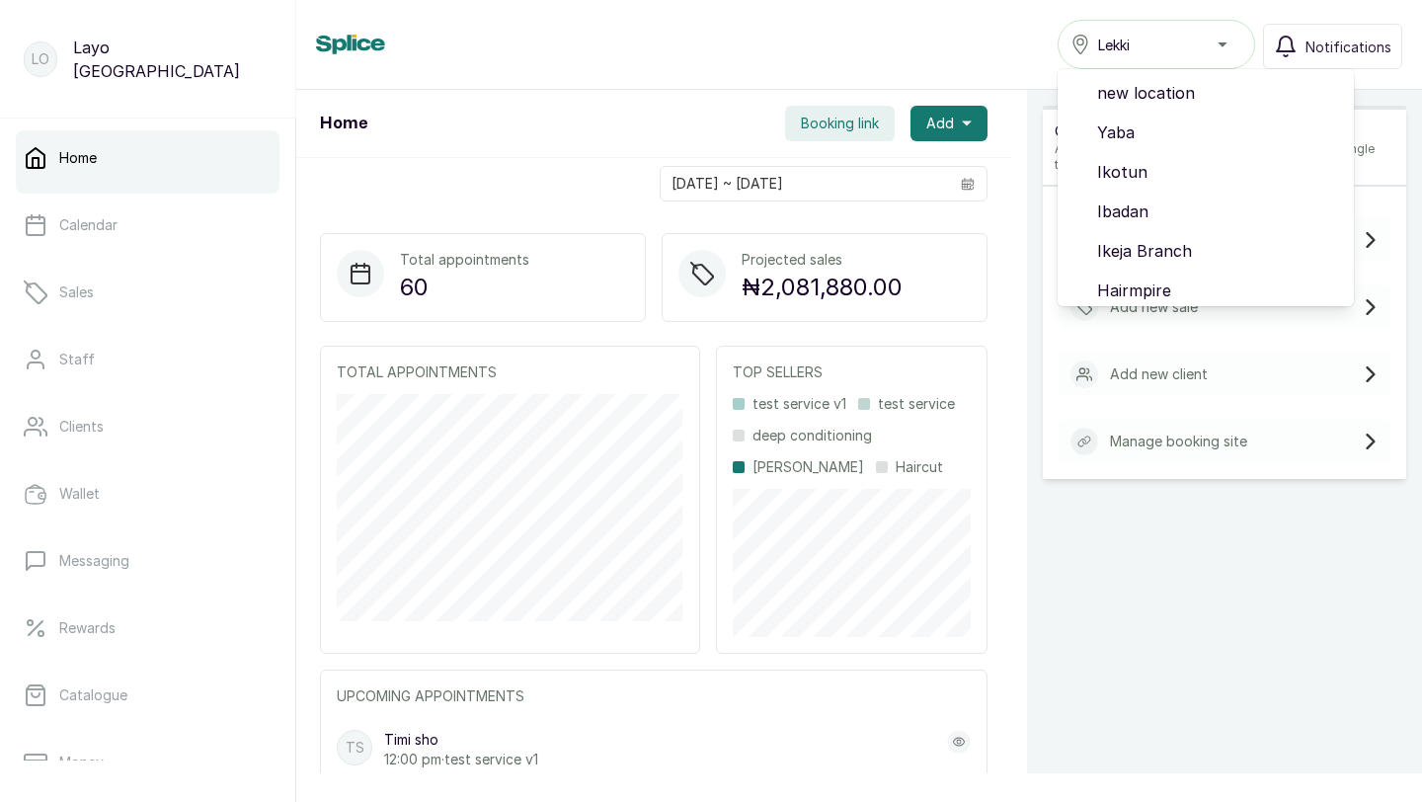
click at [497, 185] on div "[DATE] ~ [DATE]" at bounding box center [653, 183] width 715 height 51
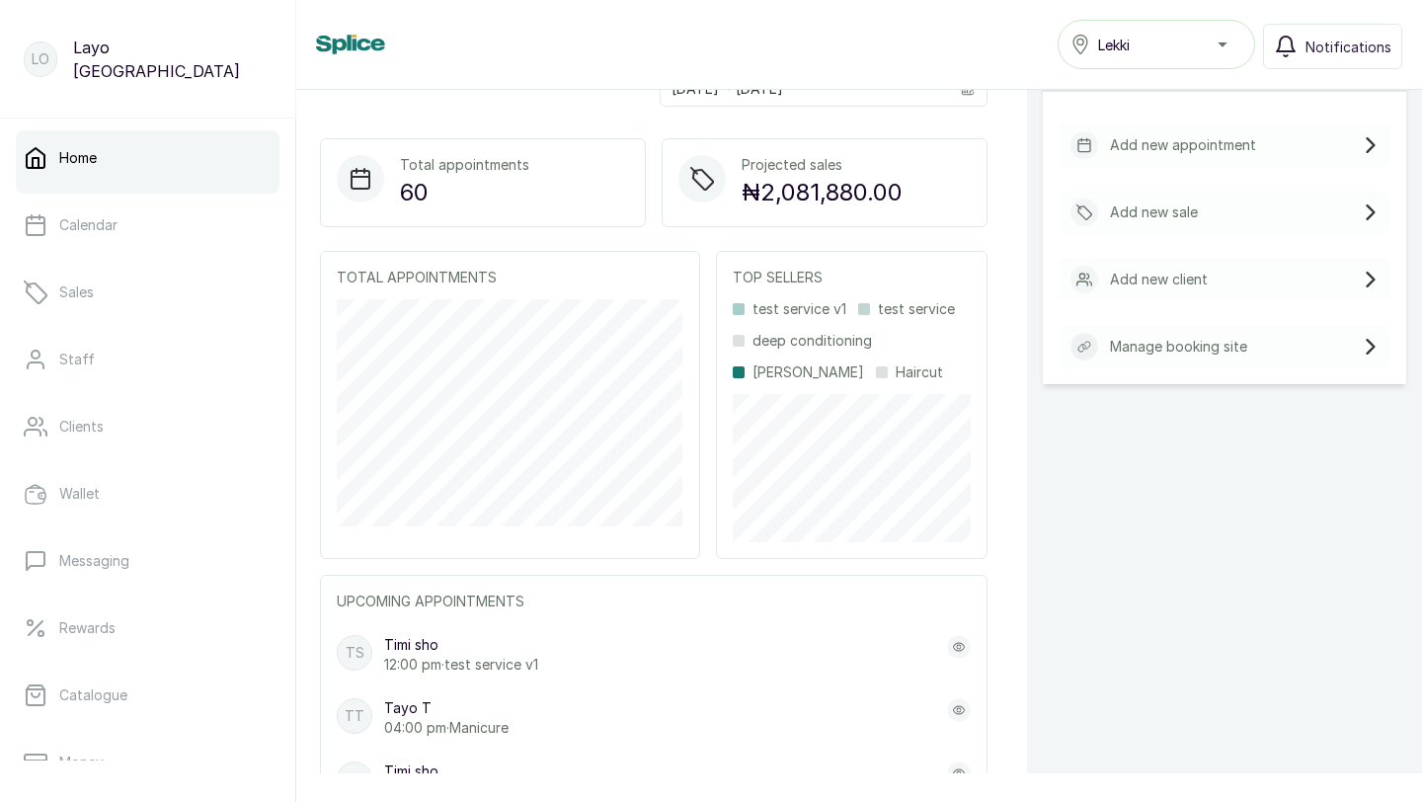
scroll to position [69, 0]
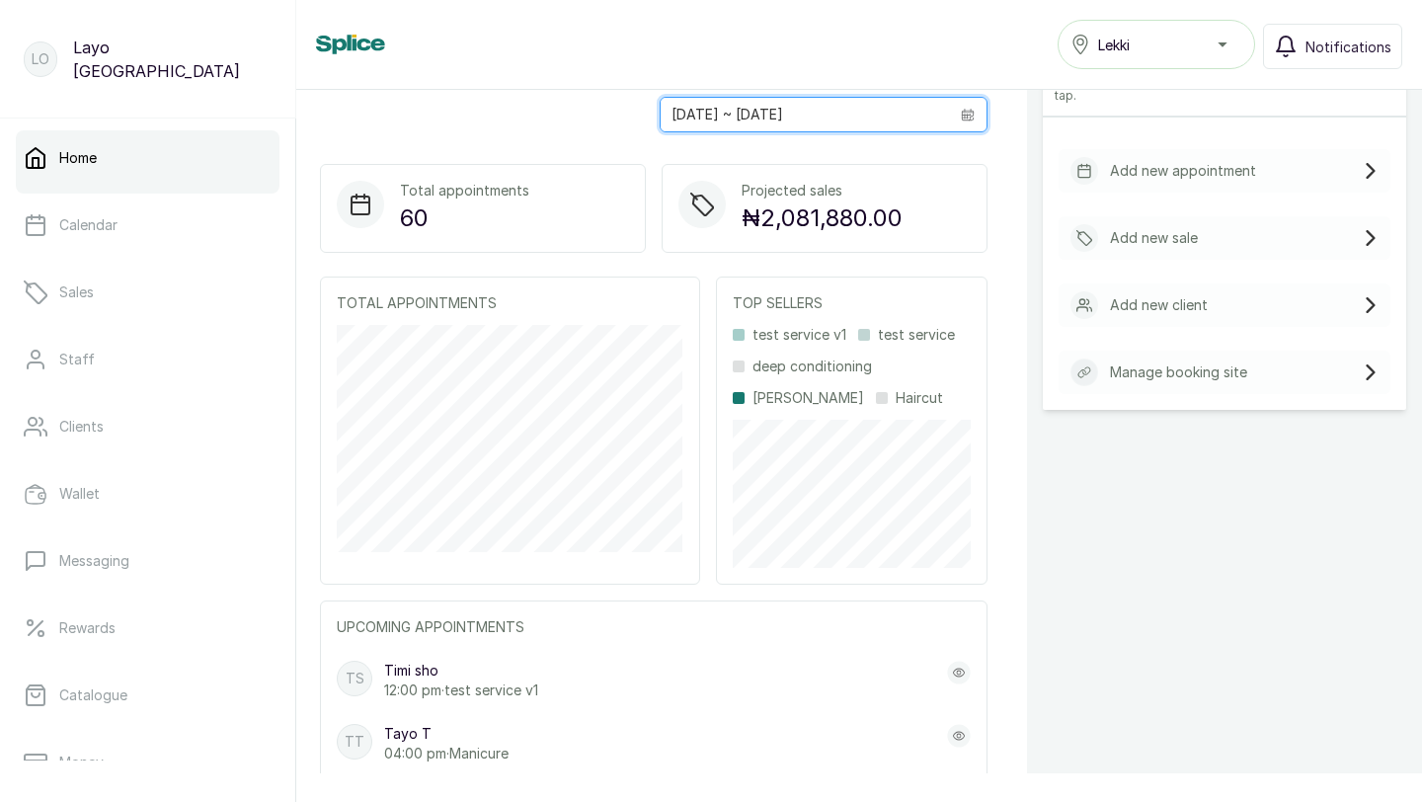
click at [886, 114] on input "[DATE] ~ [DATE]" at bounding box center [805, 115] width 288 height 34
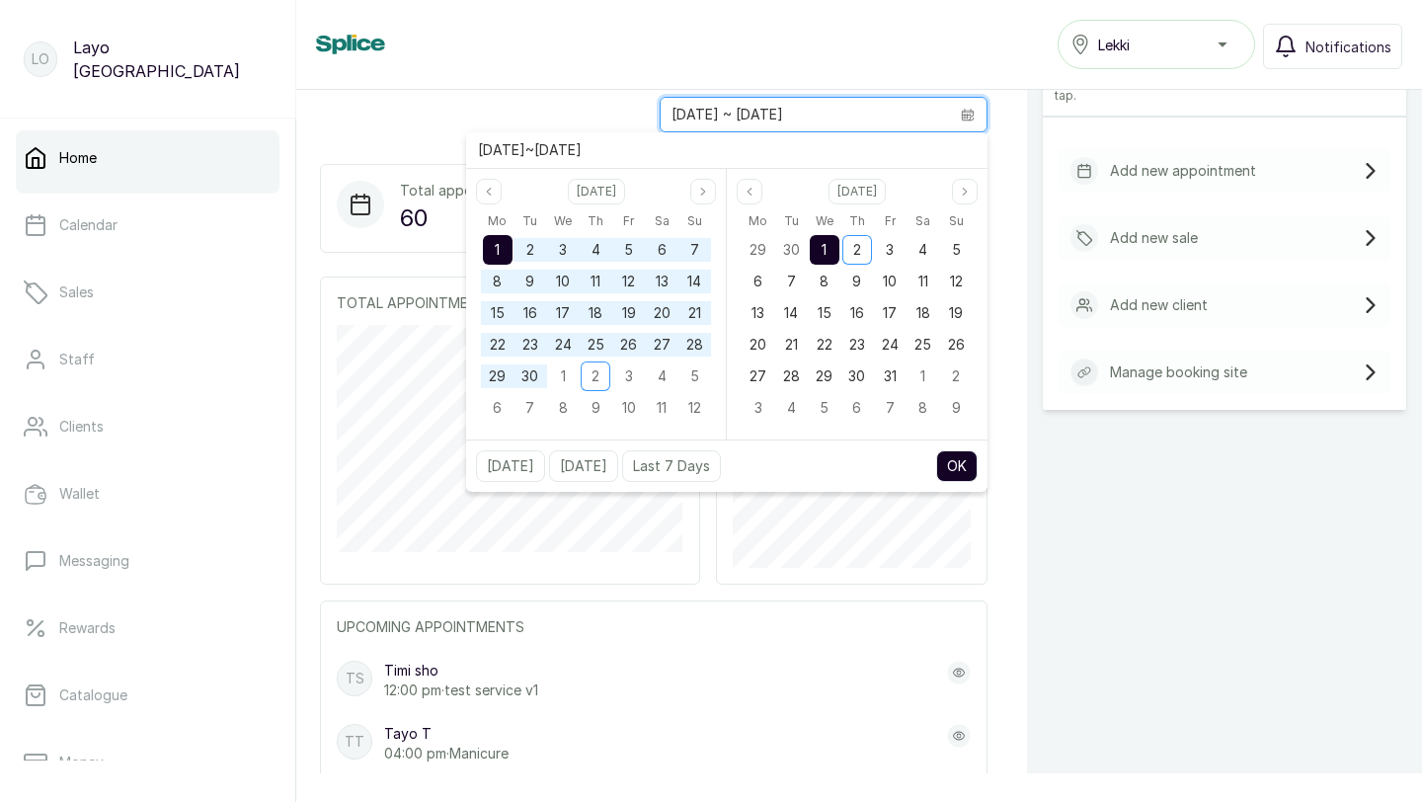
click at [1120, 528] on div "Quick Actions Add appointments, sales, or clients quickly with a single tap. Ad…" at bounding box center [1224, 461] width 395 height 880
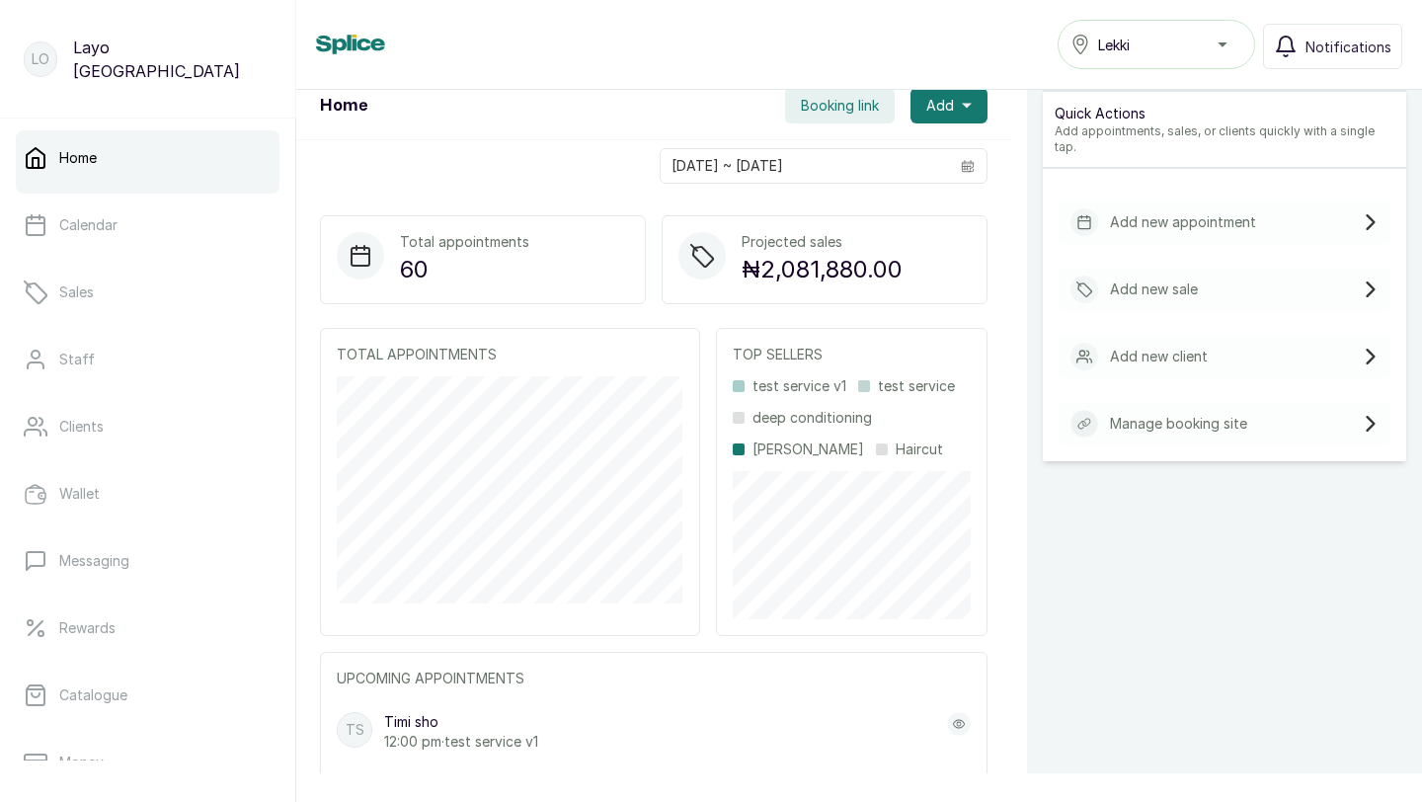
scroll to position [0, 0]
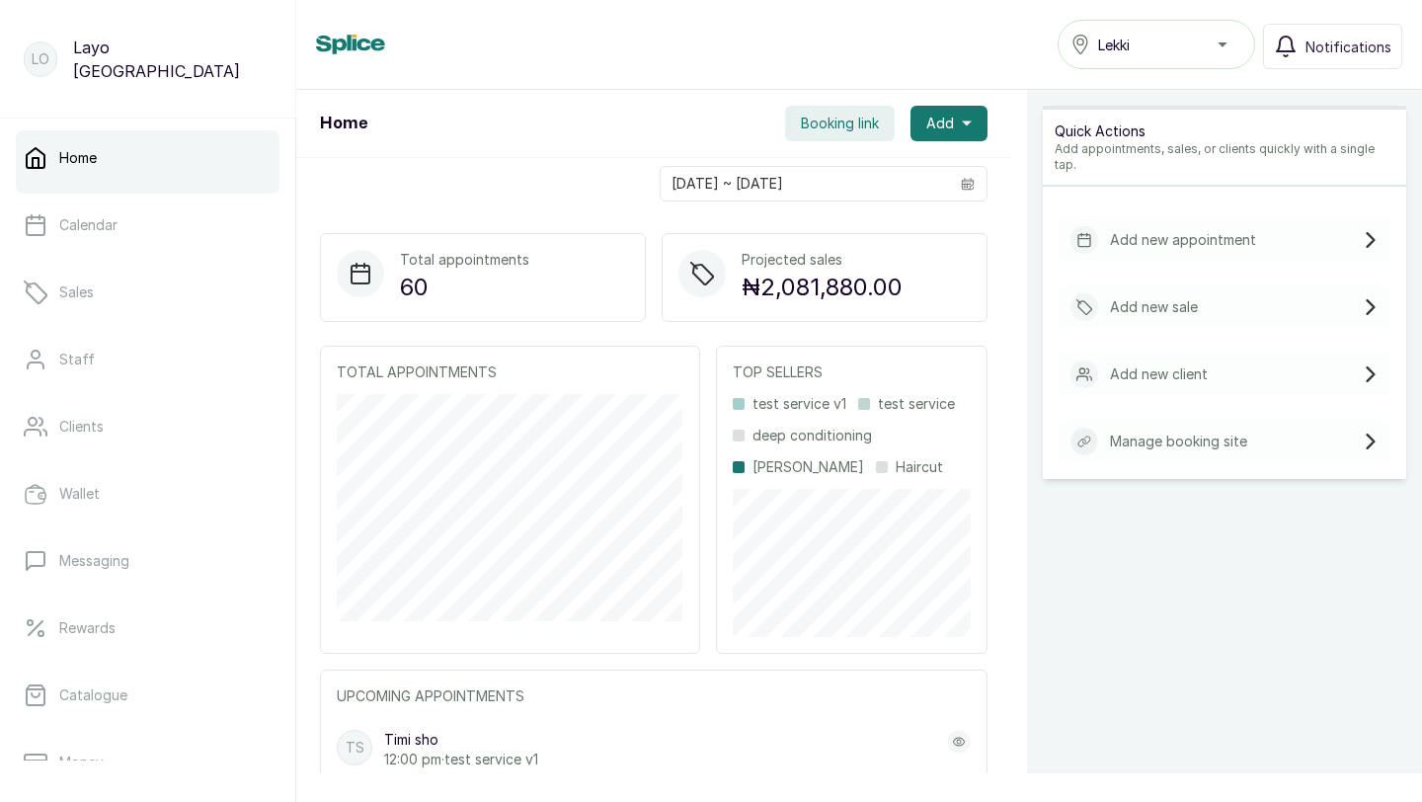
click at [836, 132] on span "Booking link" at bounding box center [840, 124] width 78 height 20
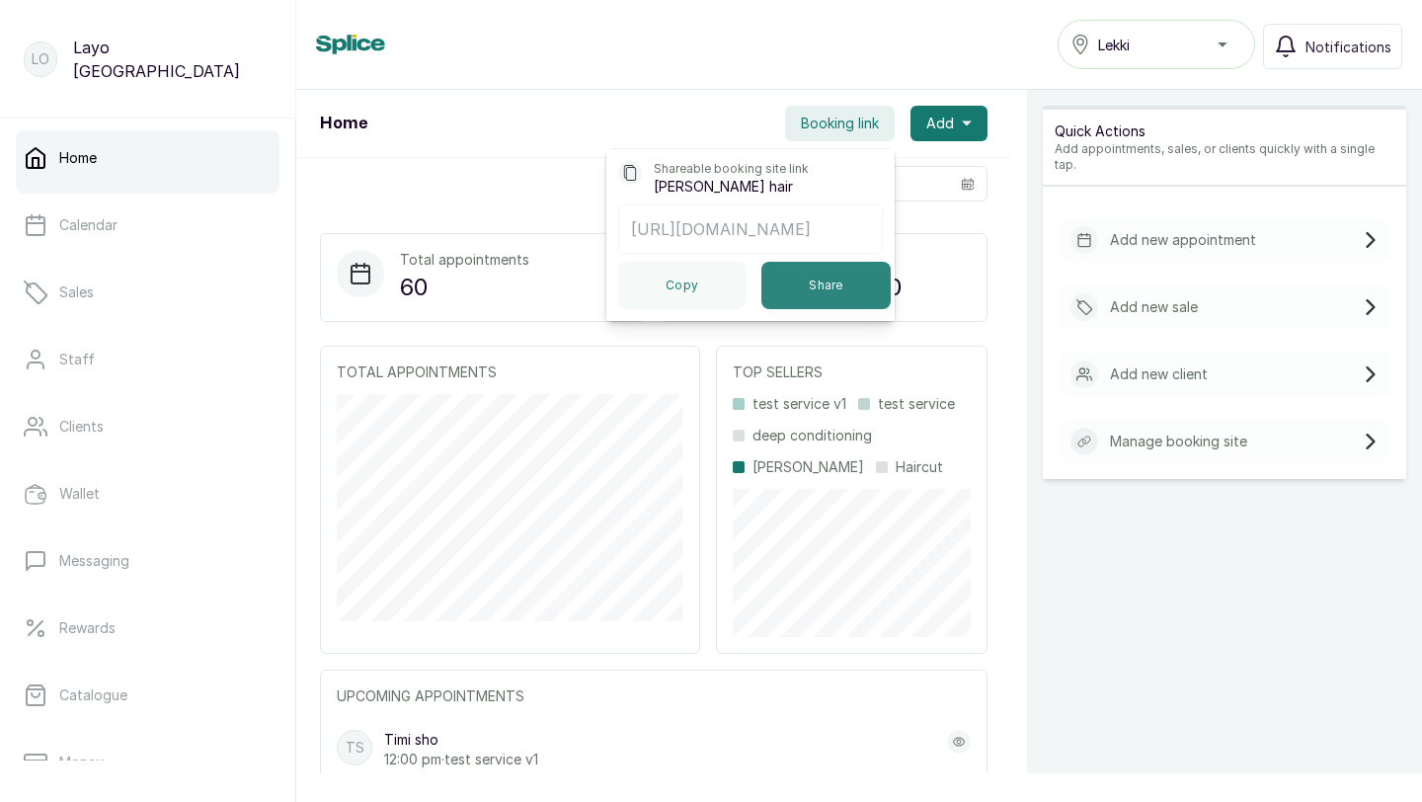
click at [825, 280] on button "Share" at bounding box center [825, 285] width 129 height 47
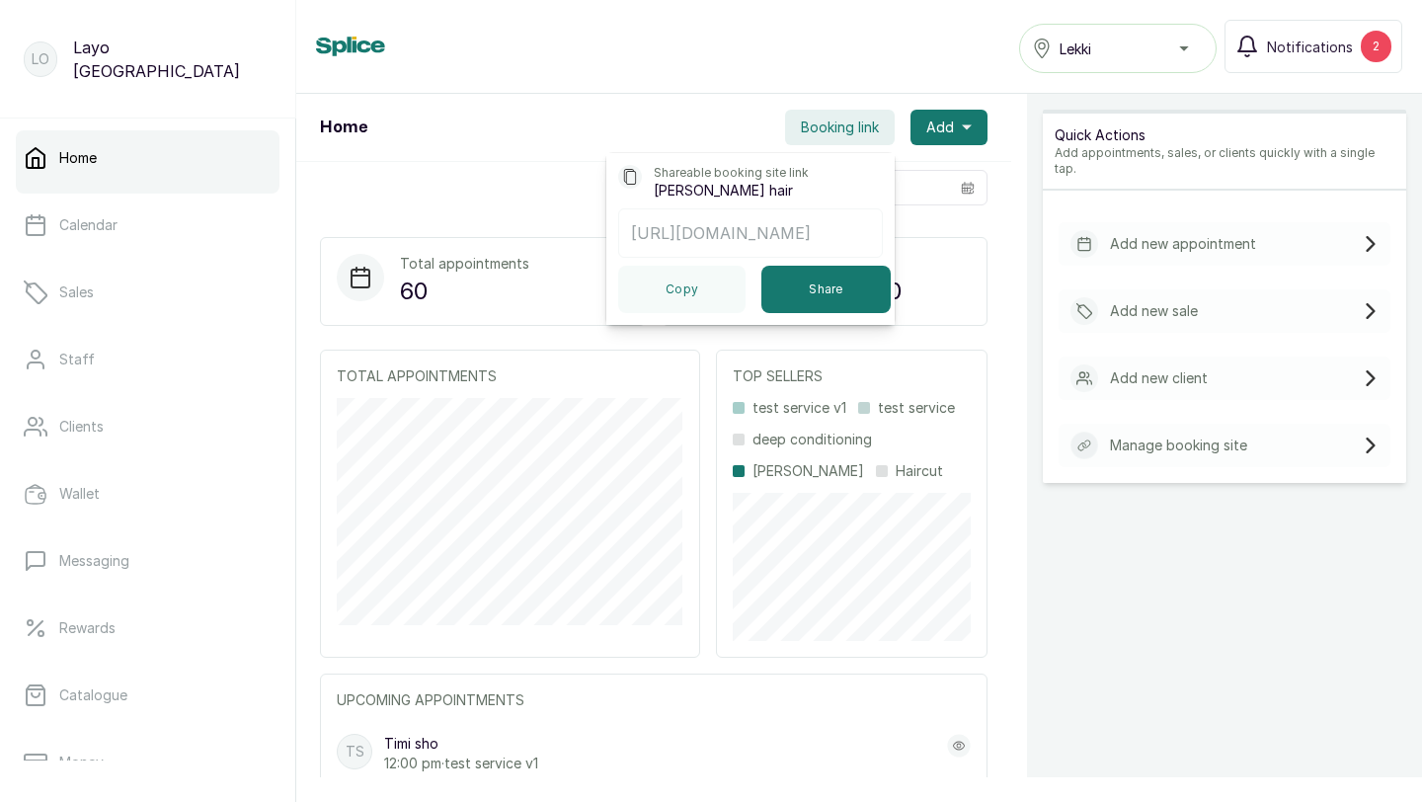
click at [795, 64] on div "Home Lekki Notifications 2" at bounding box center [859, 46] width 1086 height 53
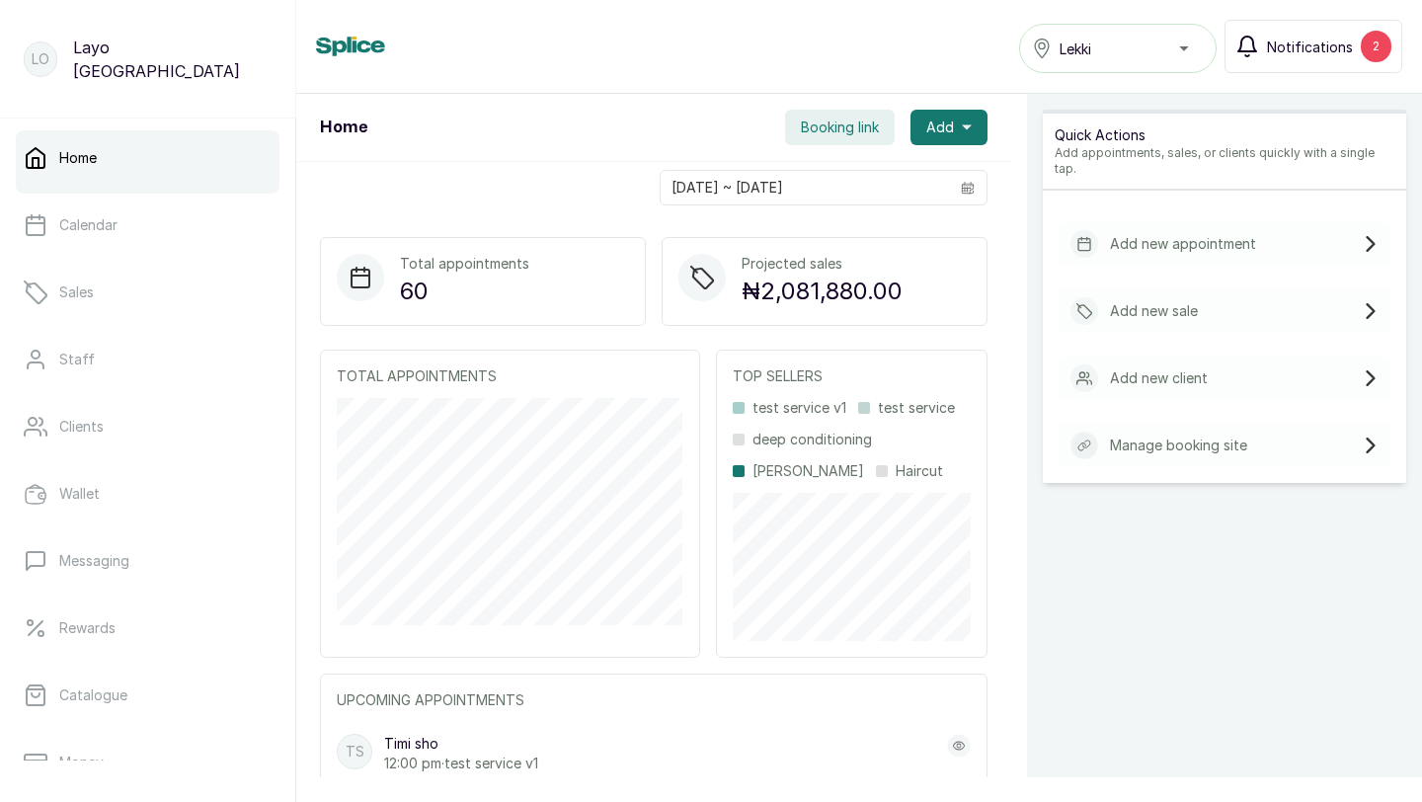
click at [1312, 55] on span "Notifications" at bounding box center [1310, 47] width 86 height 21
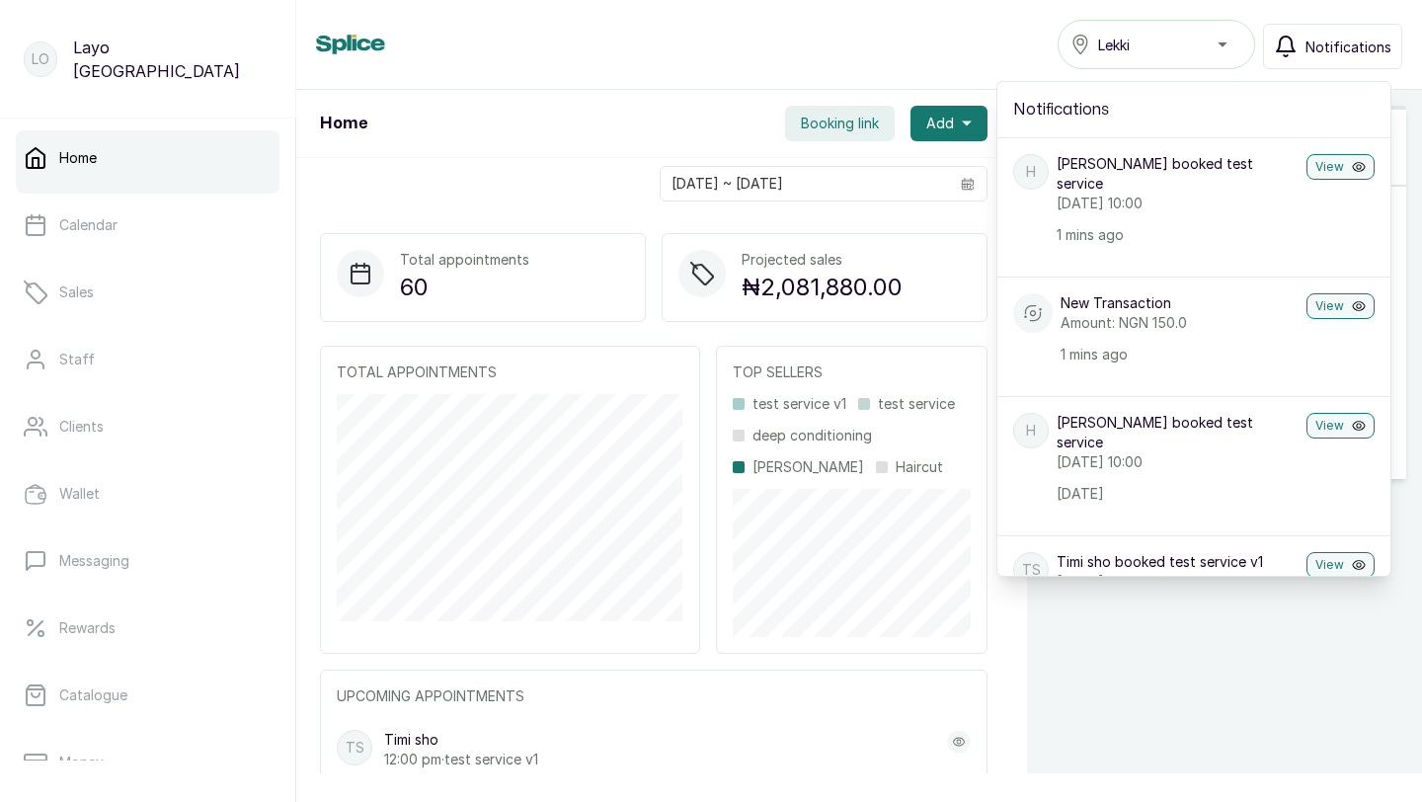
click at [583, 183] on div "[DATE] ~ [DATE]" at bounding box center [653, 183] width 715 height 51
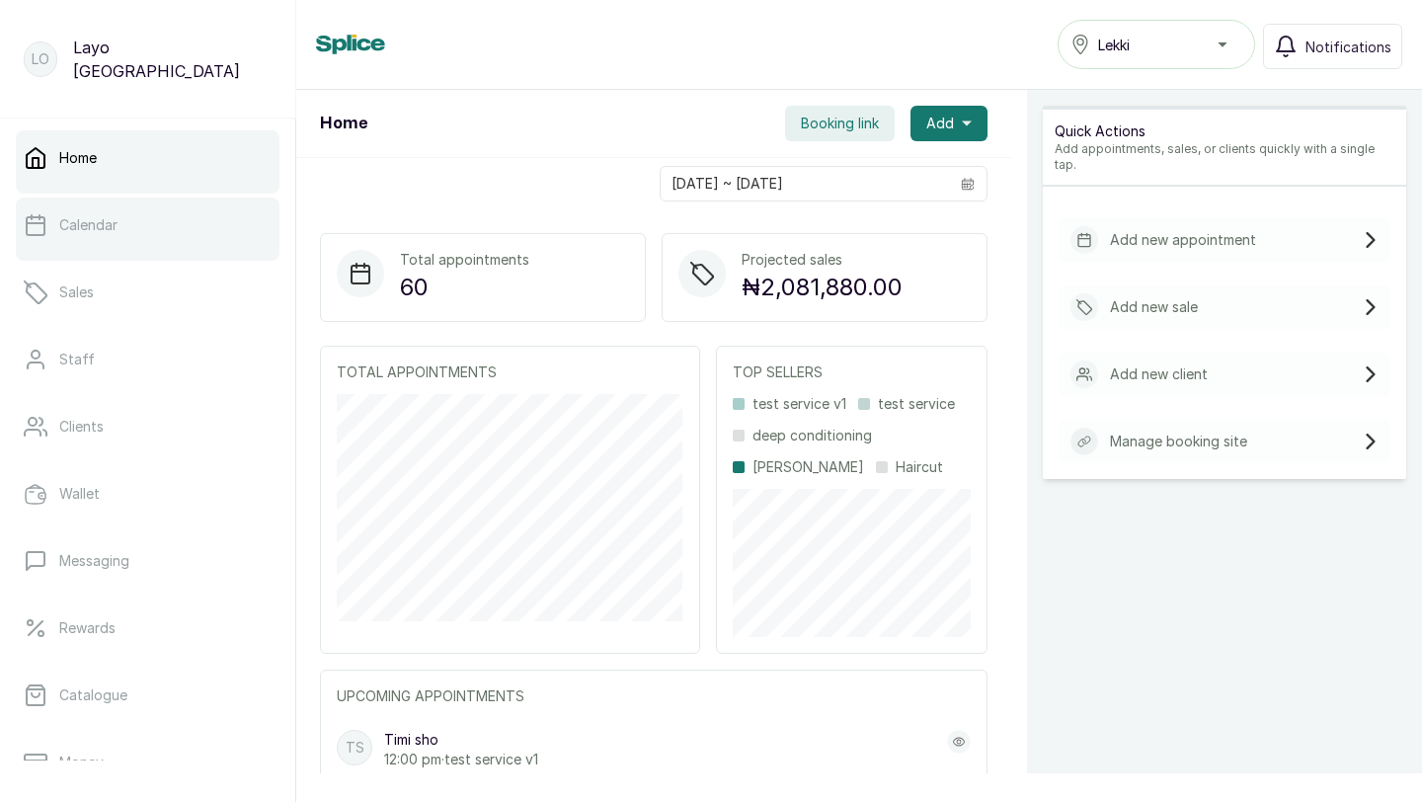
click at [96, 243] on link "Calendar" at bounding box center [148, 224] width 264 height 55
